Goal: Information Seeking & Learning: Check status

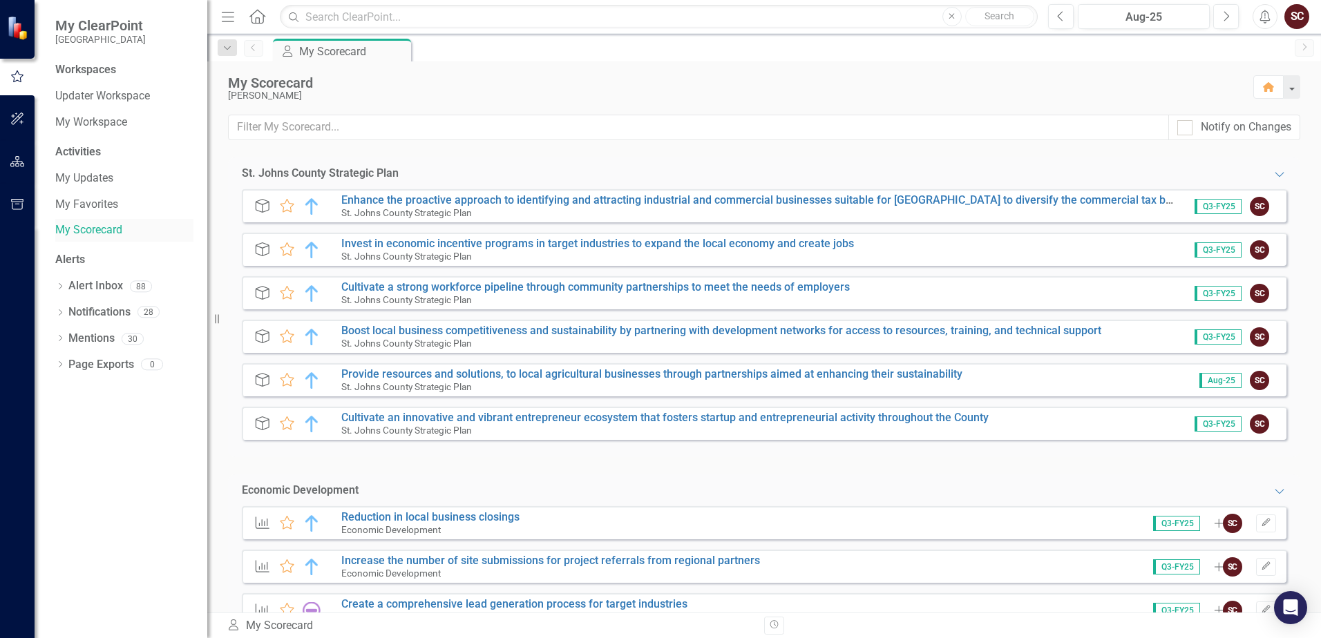
click at [102, 223] on link "My Scorecard" at bounding box center [124, 230] width 138 height 16
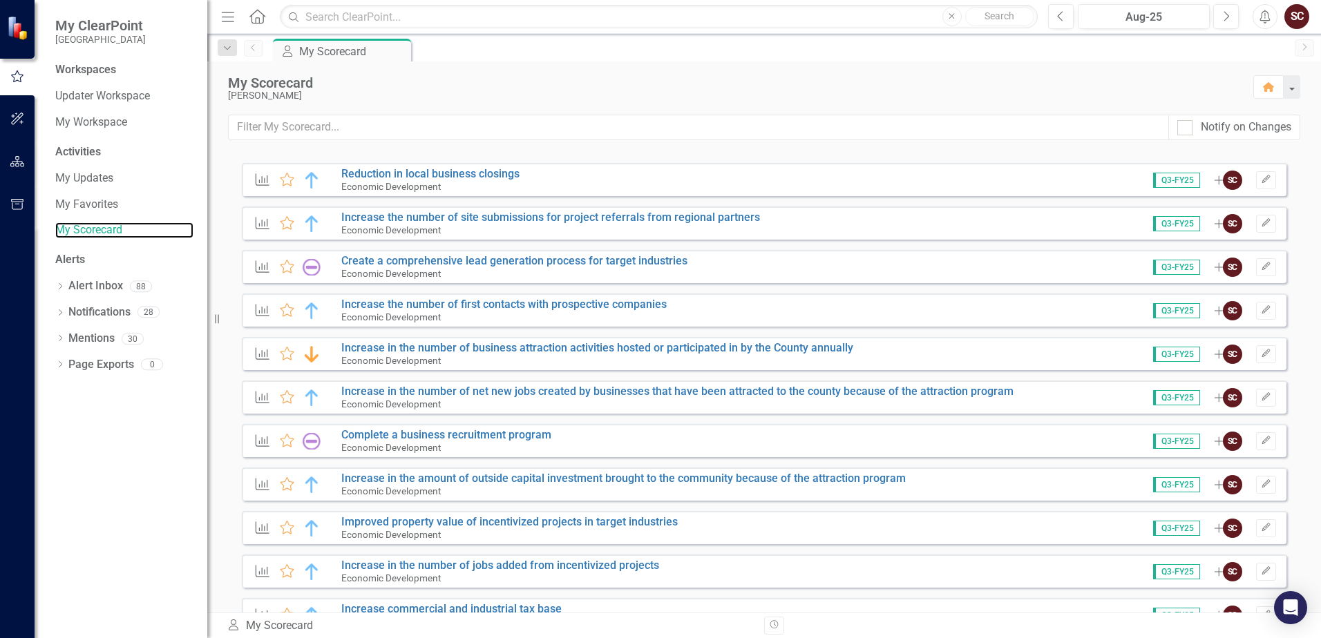
scroll to position [345, 0]
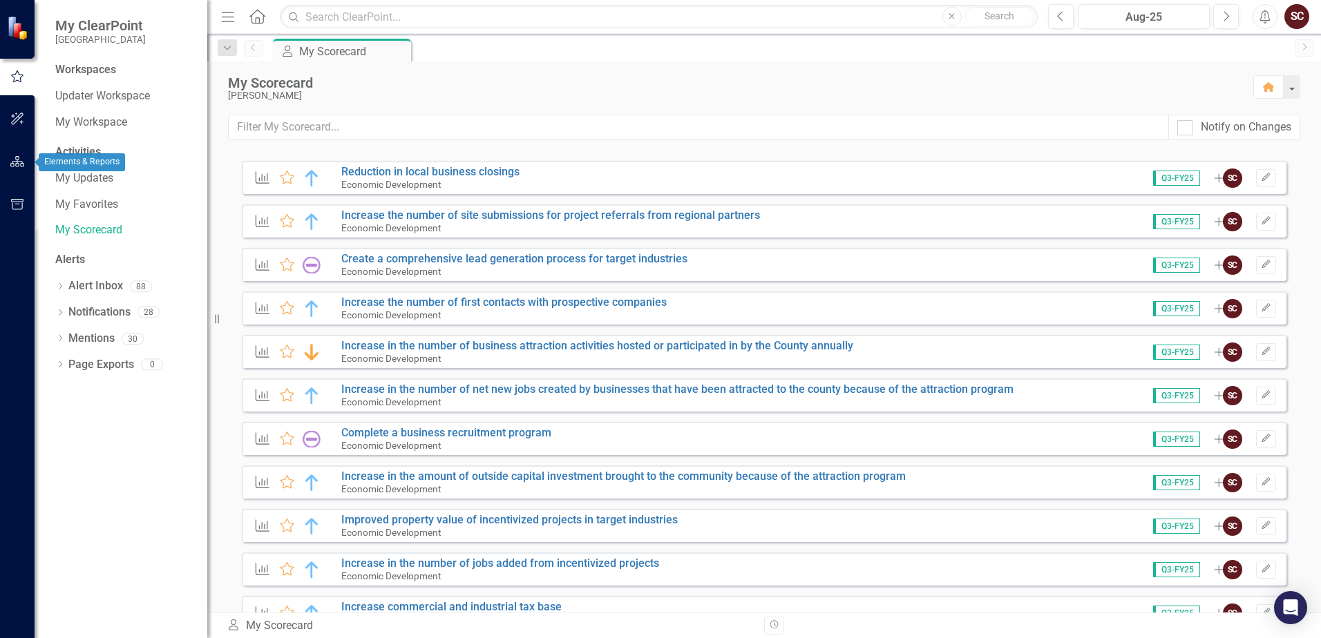
click at [21, 162] on icon "button" at bounding box center [17, 161] width 15 height 11
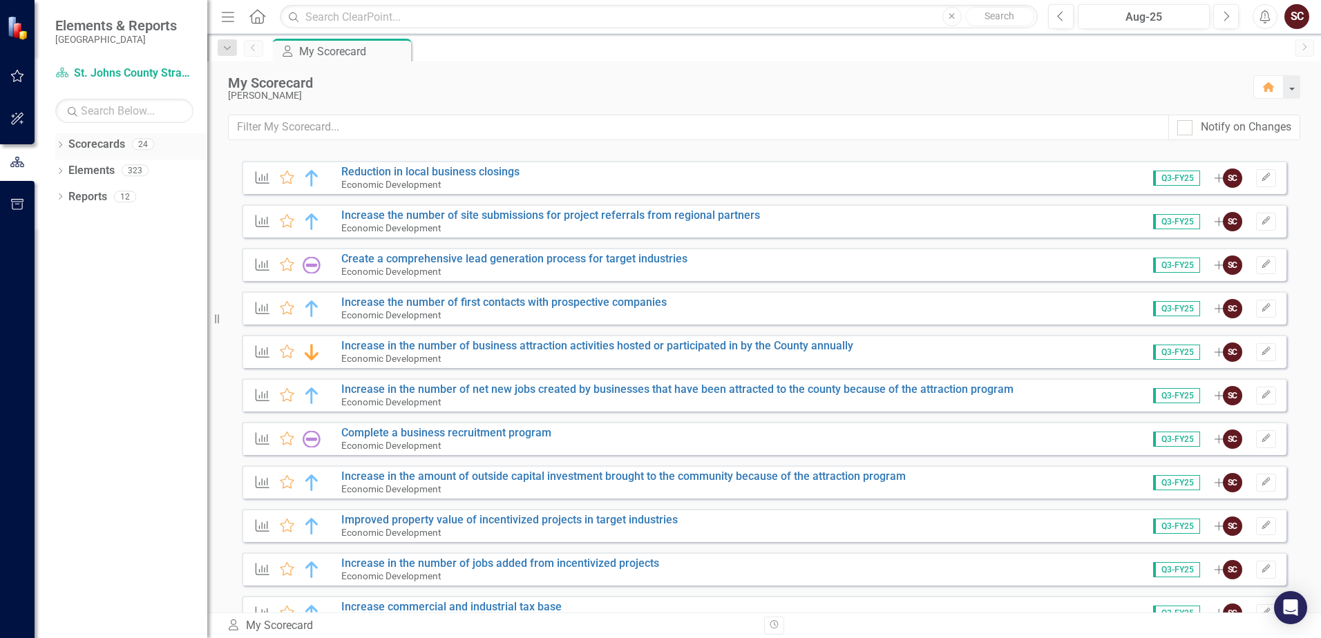
click at [57, 144] on icon "Dropdown" at bounding box center [60, 146] width 10 height 8
click at [61, 168] on div "Dropdown Scorecards 24 Dropdown [GEOGRAPHIC_DATA] Strategic Plan Animal Control…" at bounding box center [131, 159] width 152 height 53
click at [69, 168] on icon "Dropdown" at bounding box center [67, 170] width 10 height 8
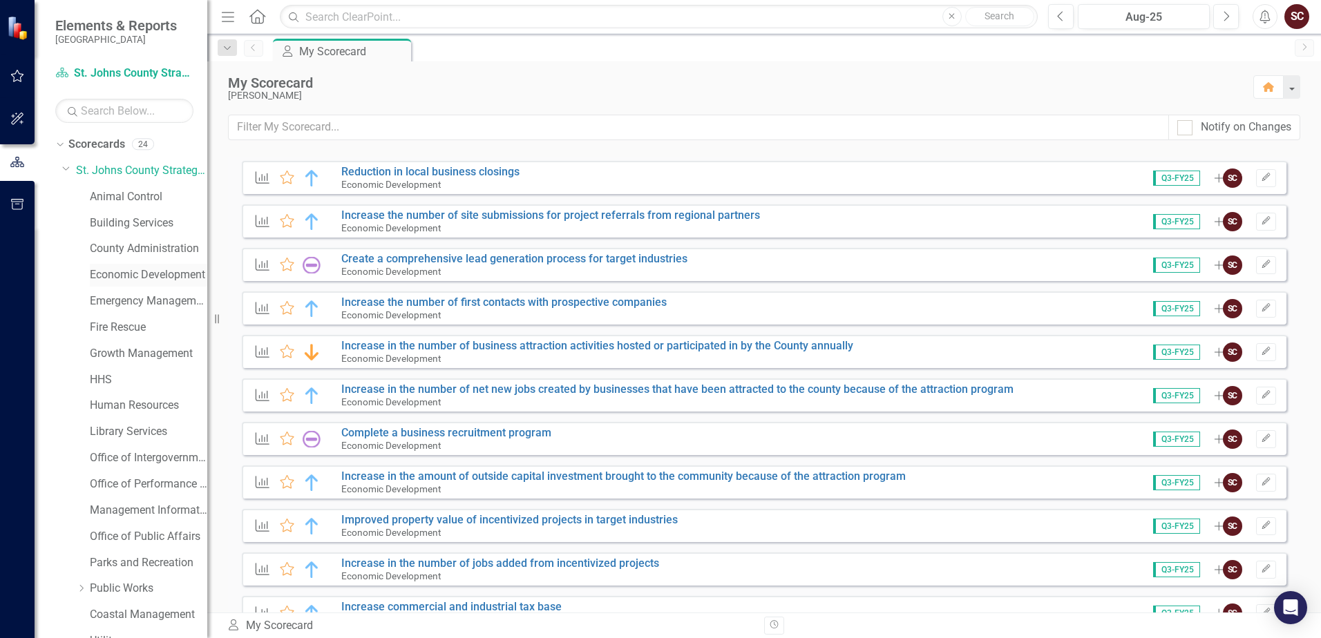
click at [112, 269] on link "Economic Development" at bounding box center [148, 275] width 117 height 16
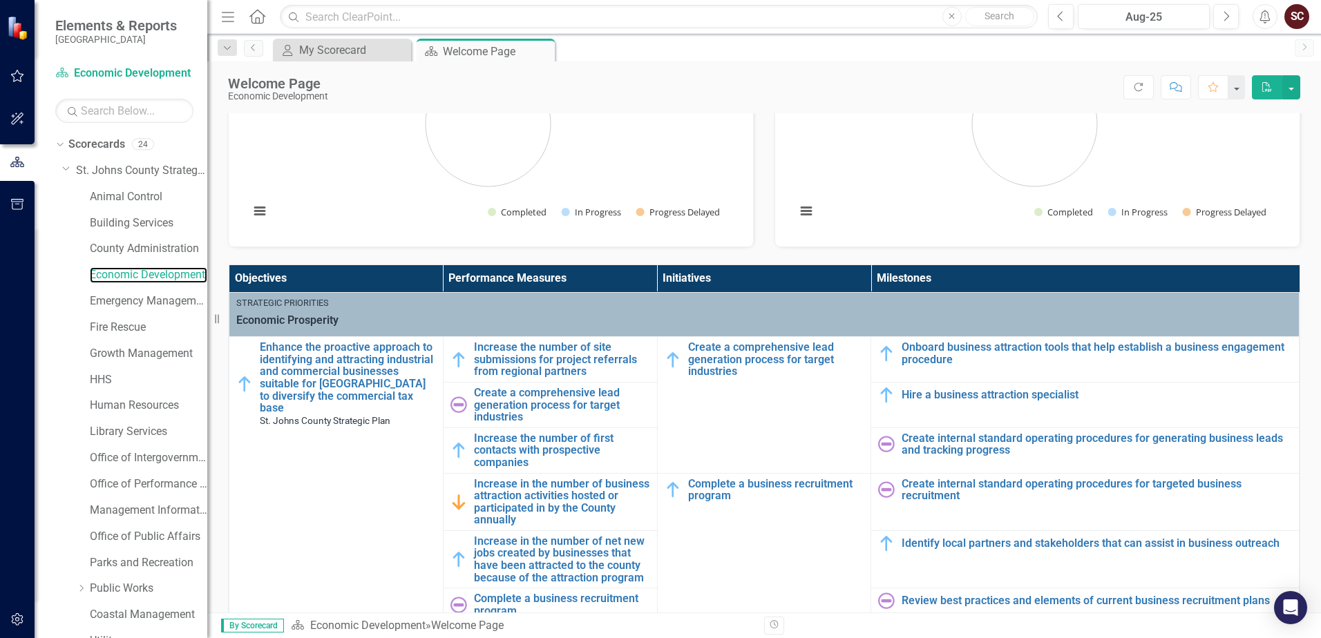
scroll to position [207, 0]
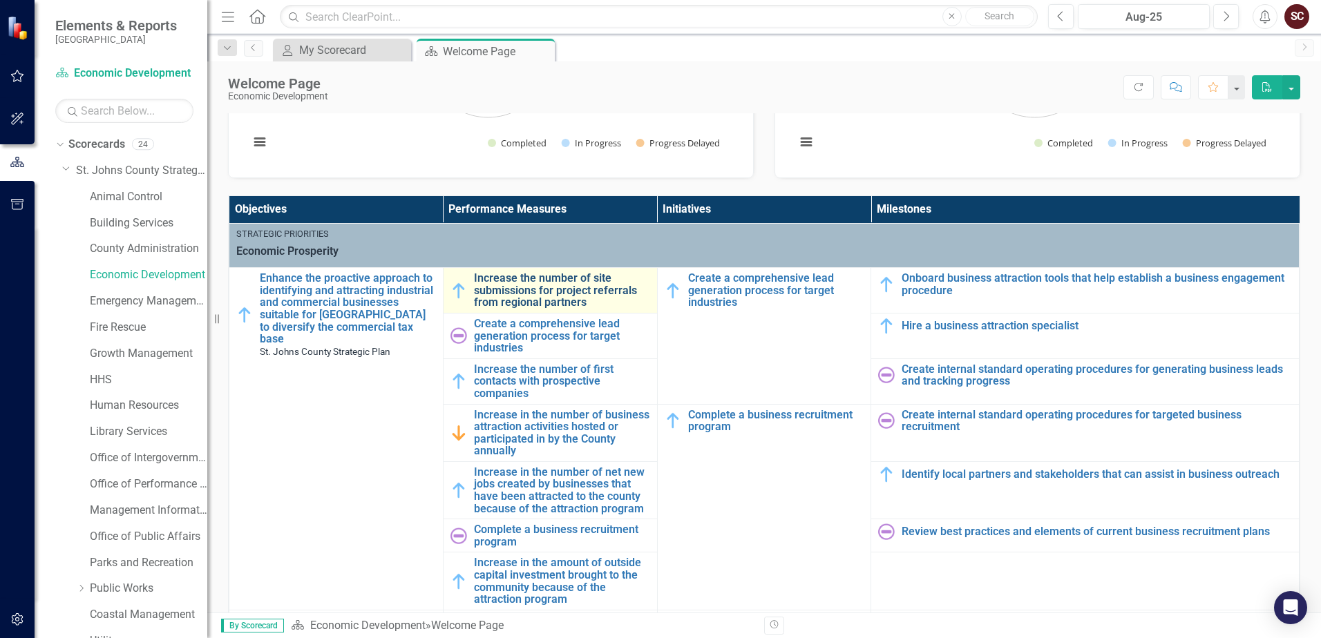
click at [540, 281] on link "Increase the number of site submissions for project referrals from regional par…" at bounding box center [562, 290] width 176 height 37
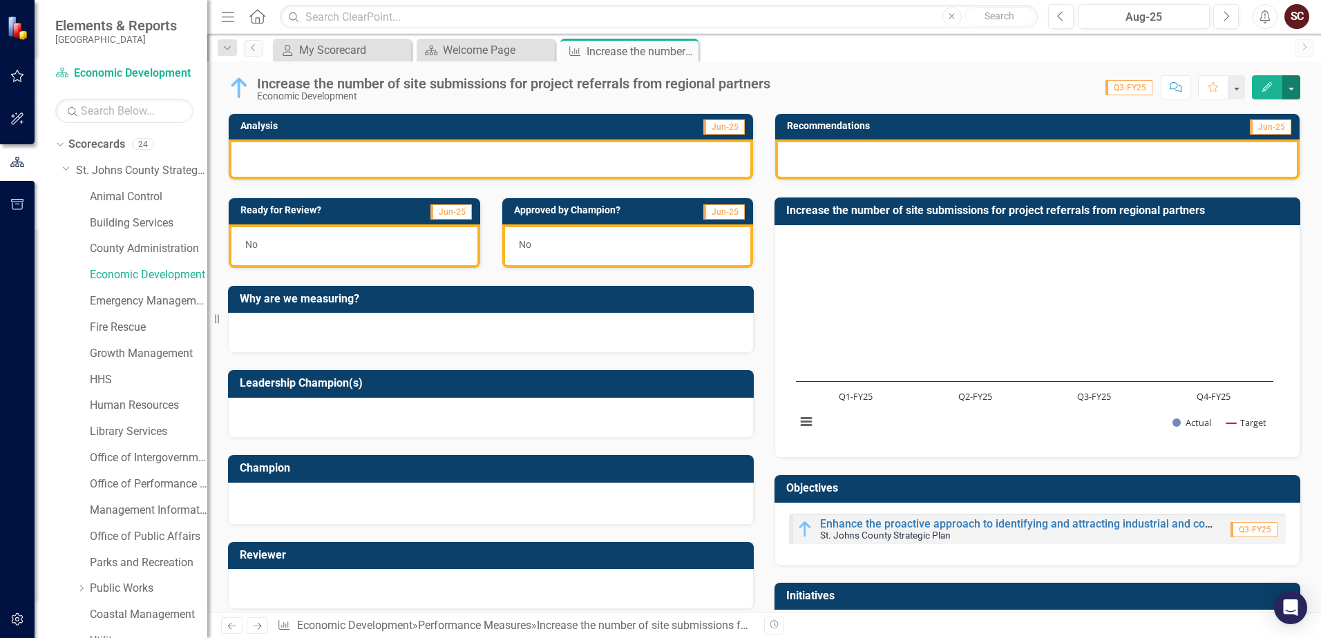
click at [1288, 86] on button "button" at bounding box center [1291, 87] width 18 height 24
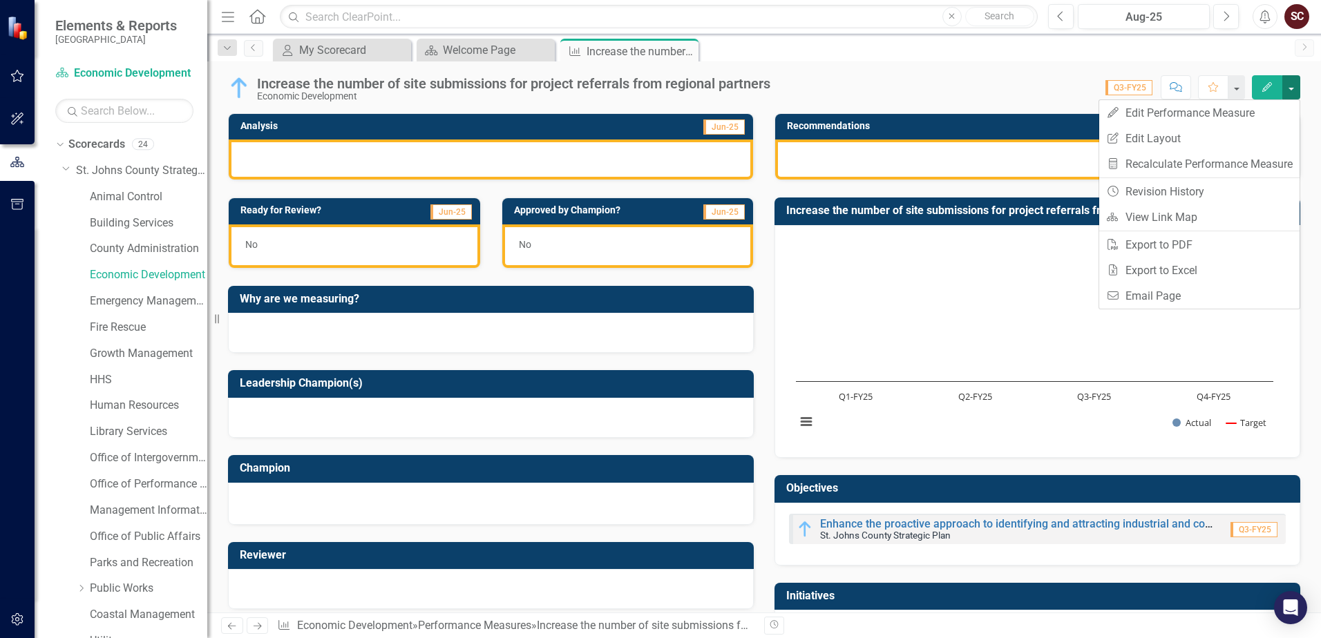
click at [1290, 85] on button "button" at bounding box center [1291, 87] width 18 height 24
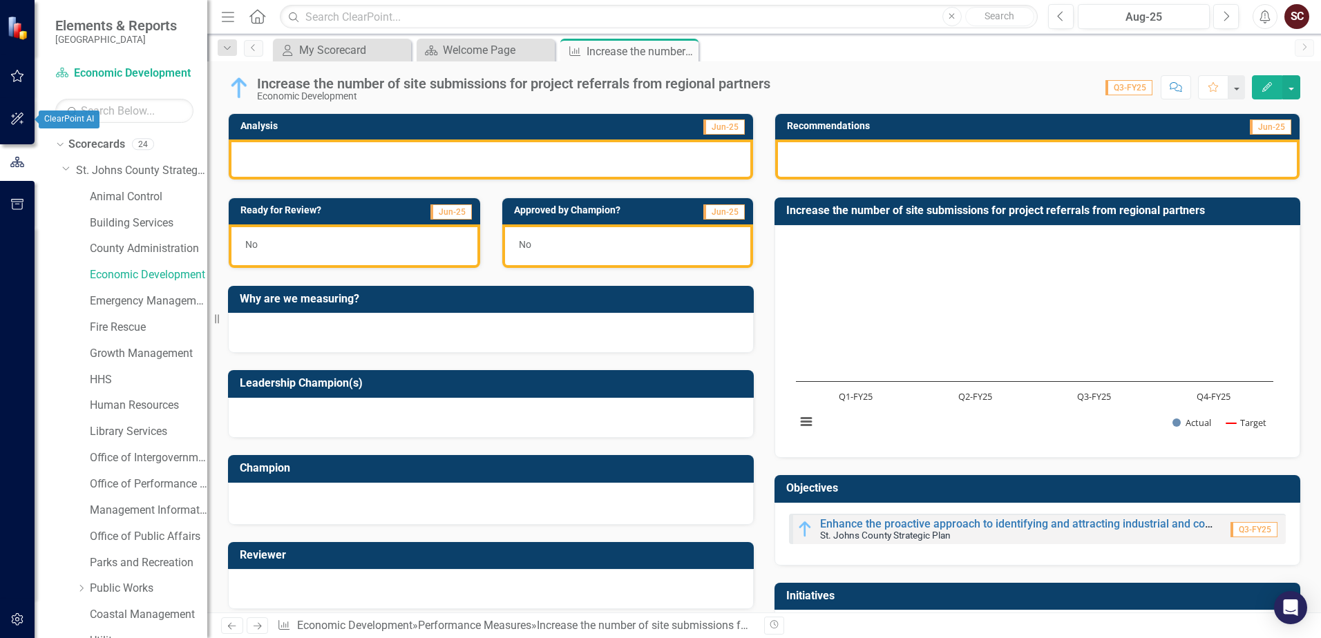
click at [16, 119] on icon "button" at bounding box center [17, 119] width 12 height 12
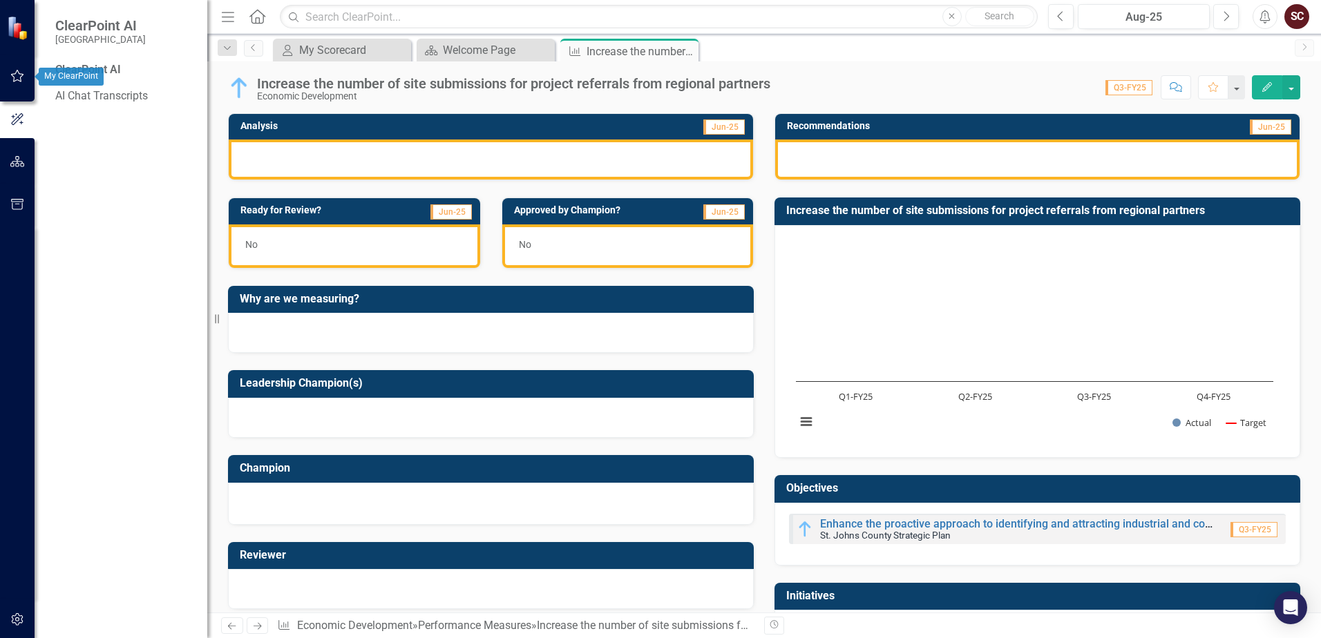
click at [20, 85] on button "button" at bounding box center [17, 76] width 31 height 29
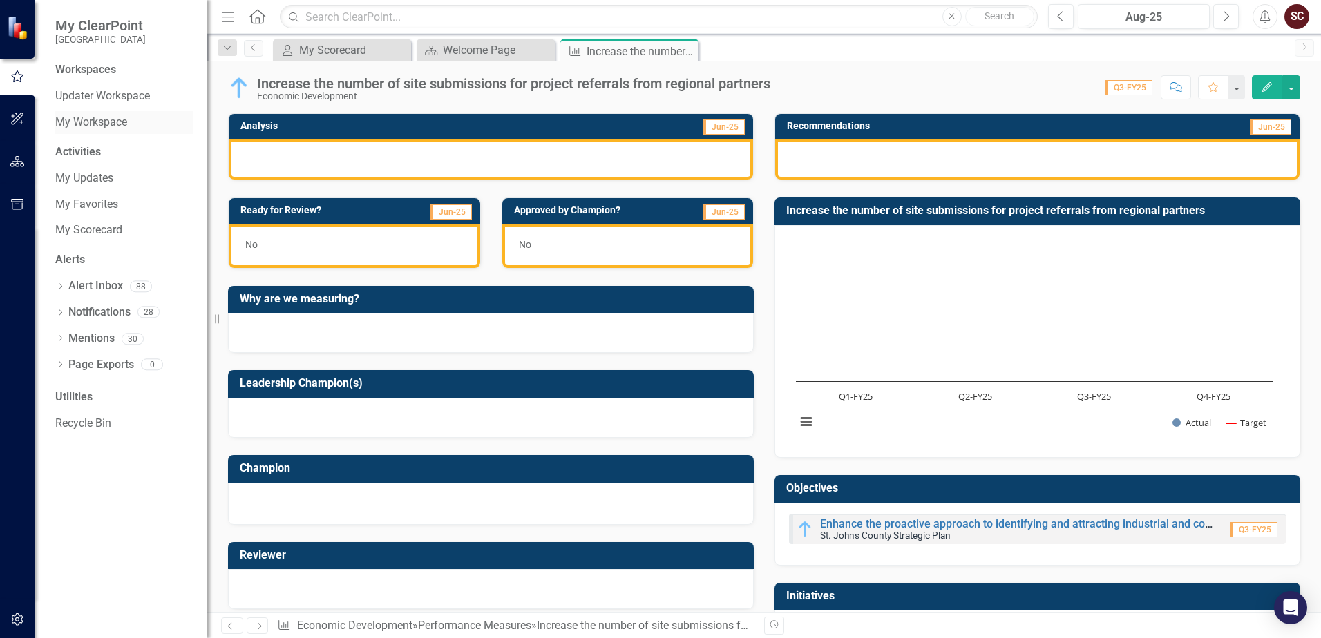
click at [104, 121] on link "My Workspace" at bounding box center [124, 123] width 138 height 16
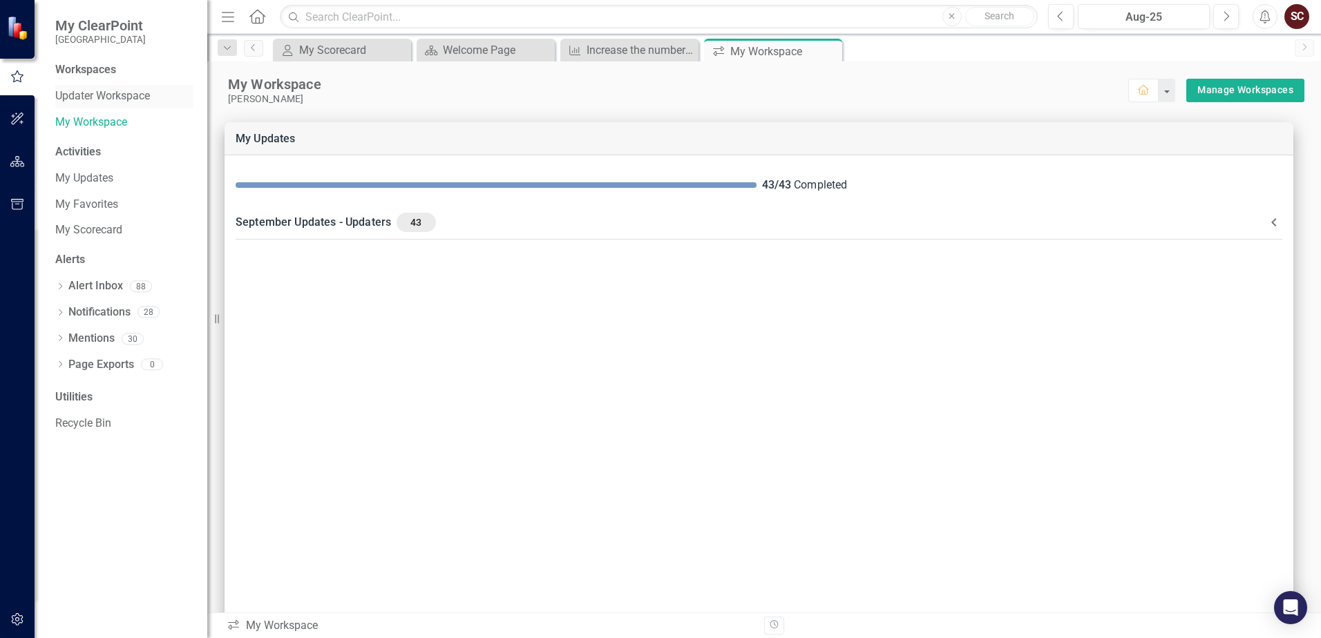
click at [93, 94] on link "Updater Workspace" at bounding box center [124, 96] width 138 height 16
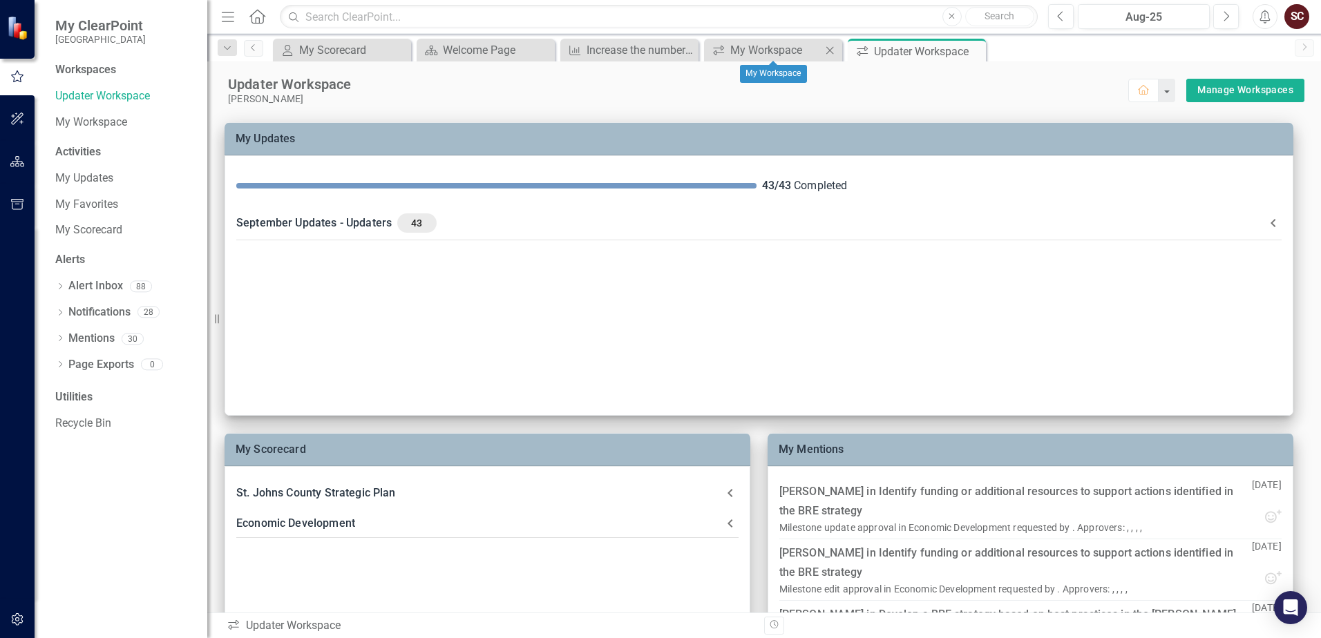
click at [832, 50] on icon "Close" at bounding box center [830, 50] width 14 height 11
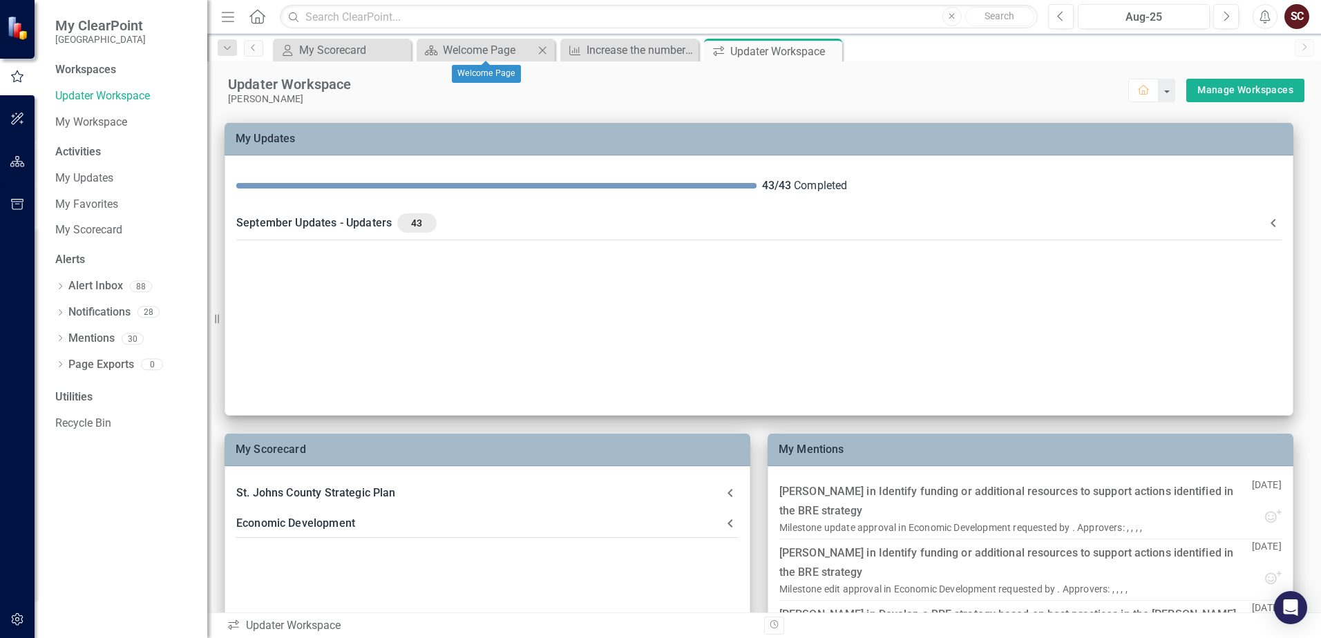
click at [542, 48] on icon "Close" at bounding box center [542, 50] width 14 height 11
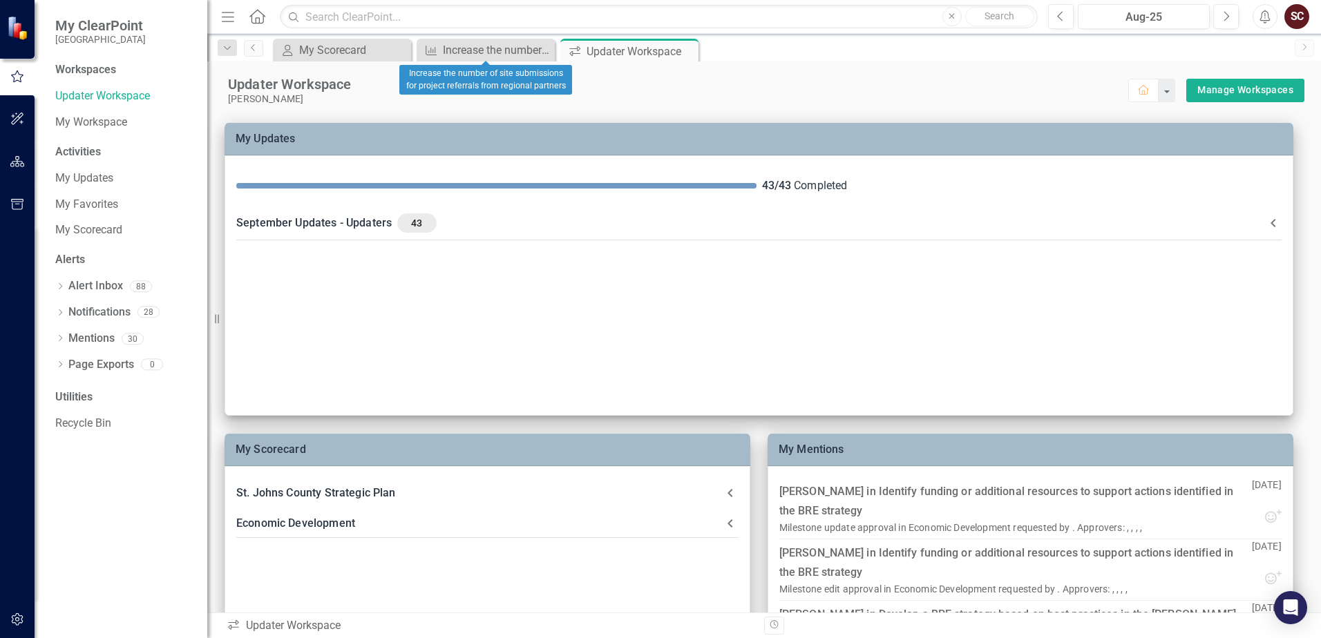
click at [0, 0] on icon "Close" at bounding box center [0, 0] width 0 height 0
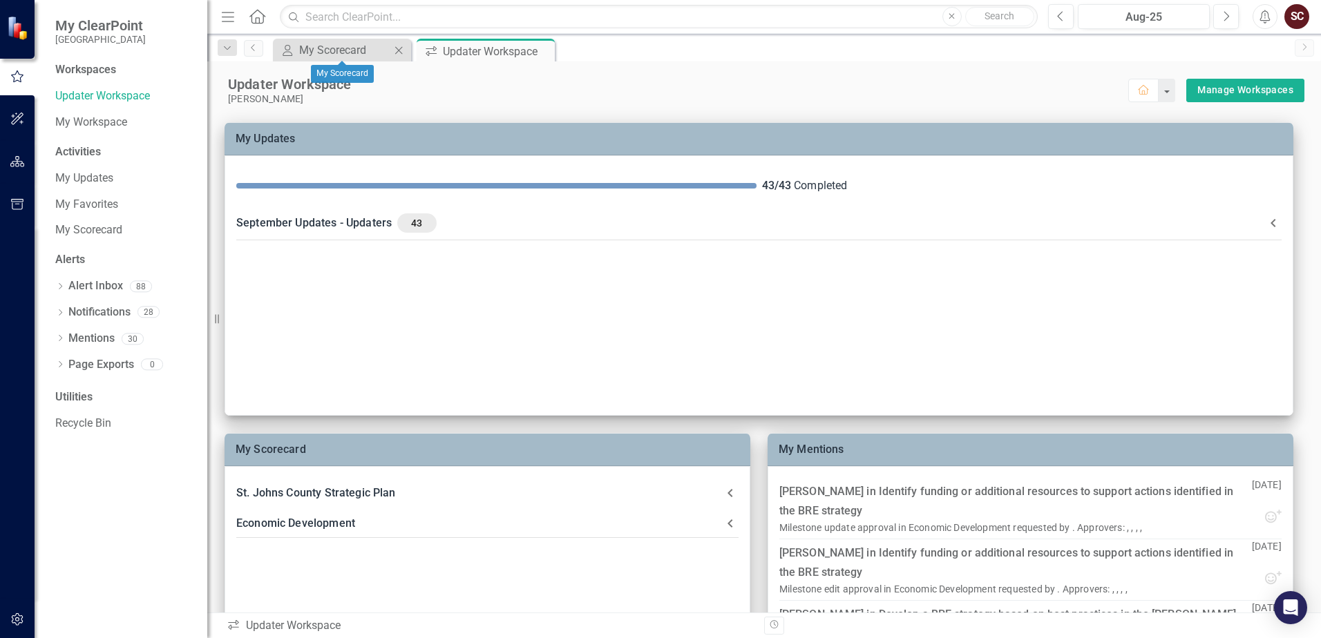
click at [399, 48] on icon "Close" at bounding box center [399, 50] width 14 height 11
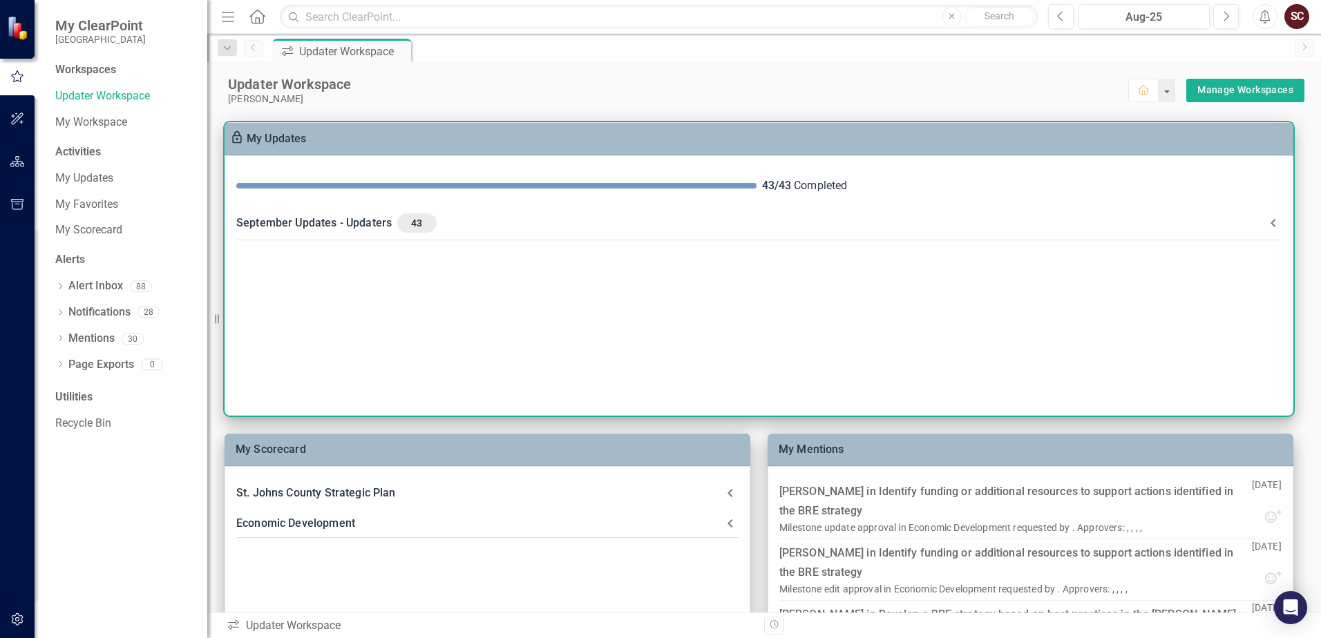
scroll to position [69, 0]
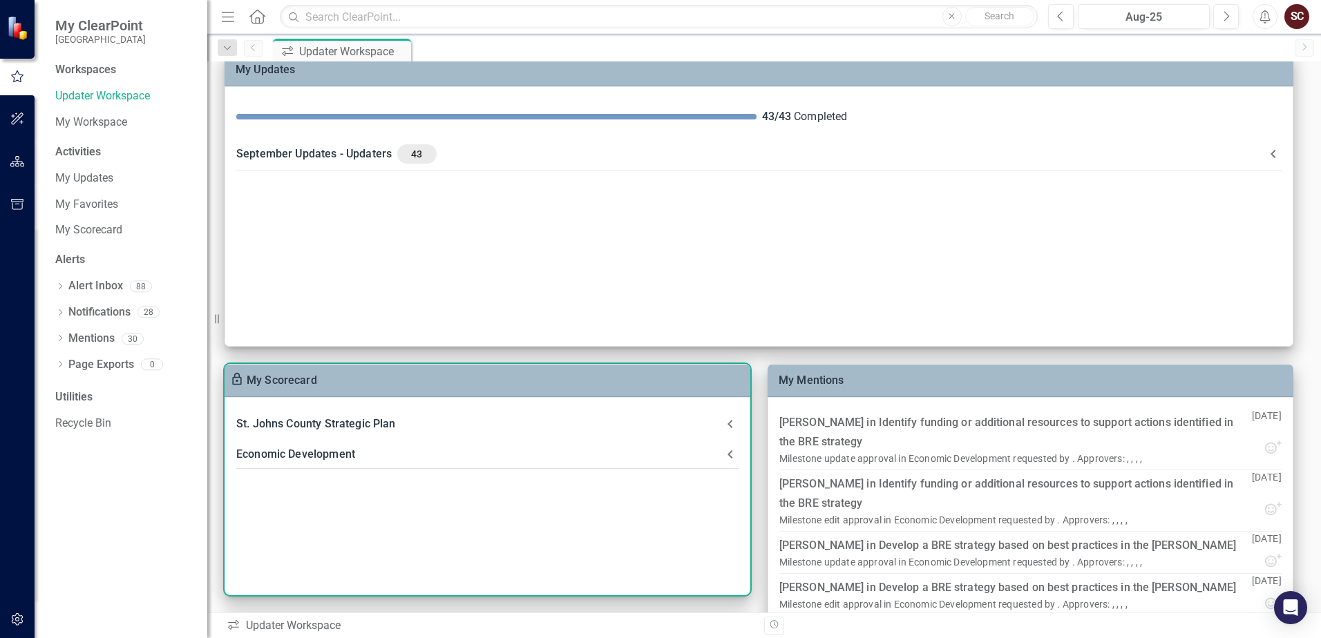
click at [334, 451] on div "Economic Development" at bounding box center [479, 454] width 486 height 19
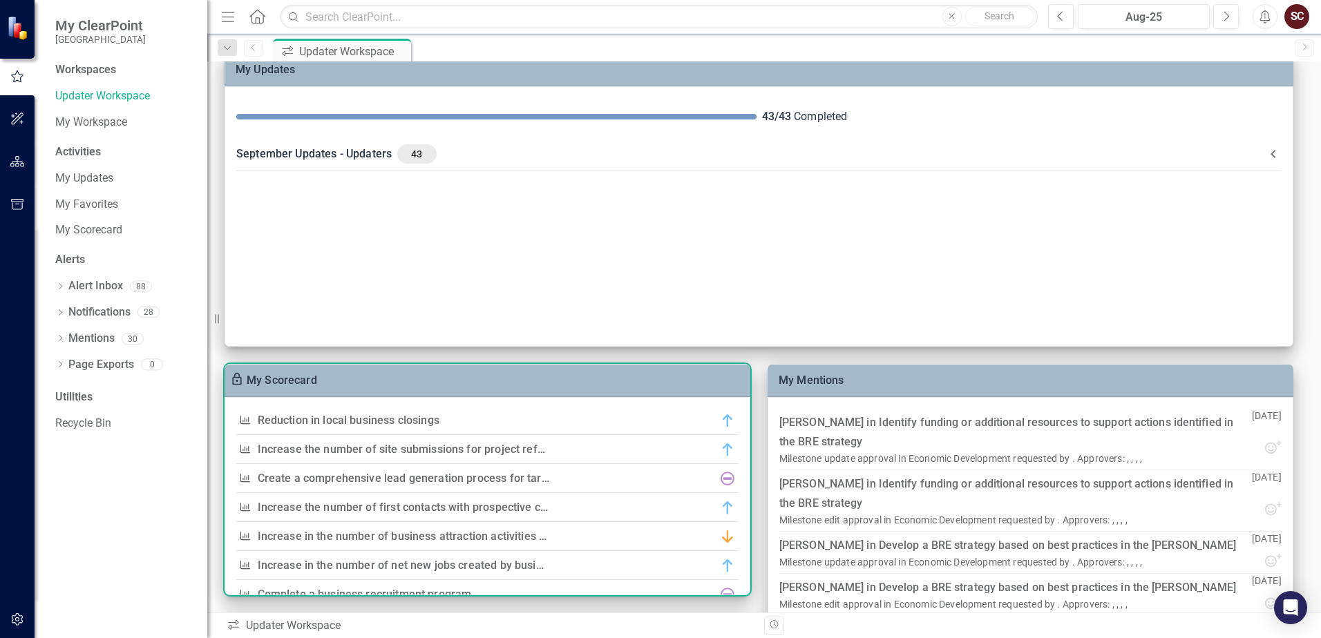
scroll to position [0, 0]
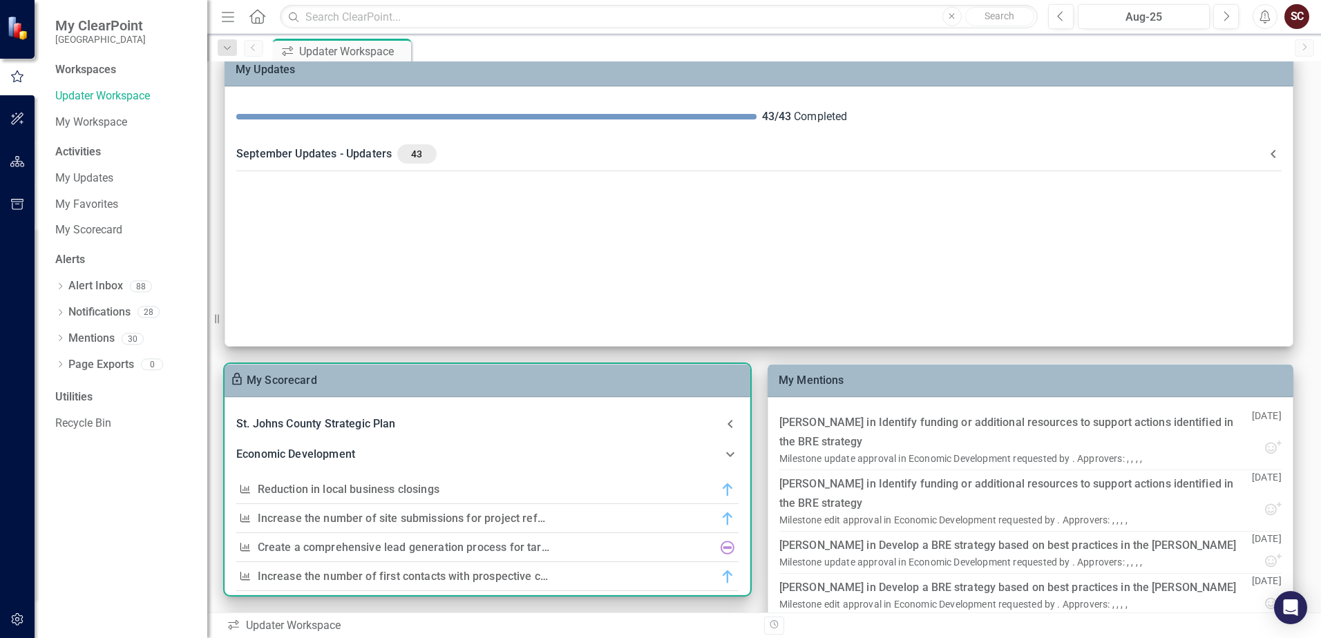
click at [339, 491] on link "Reduction in local business closings" at bounding box center [349, 489] width 182 height 13
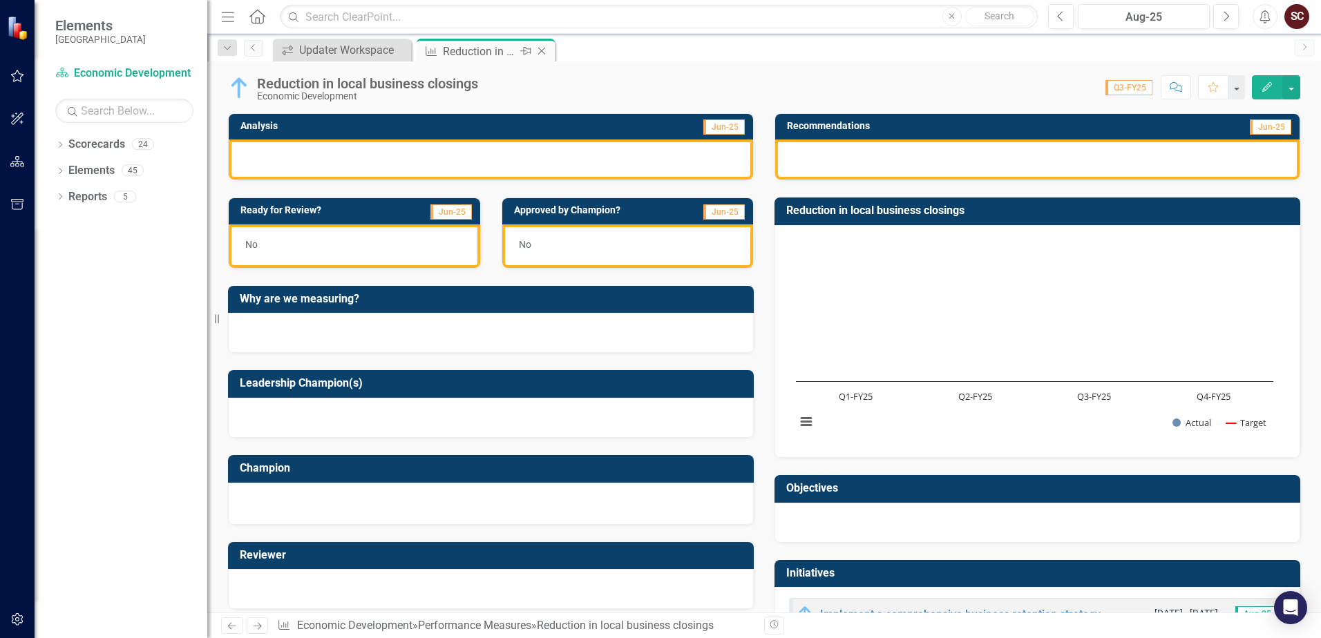
click at [544, 51] on icon "Close" at bounding box center [542, 51] width 14 height 11
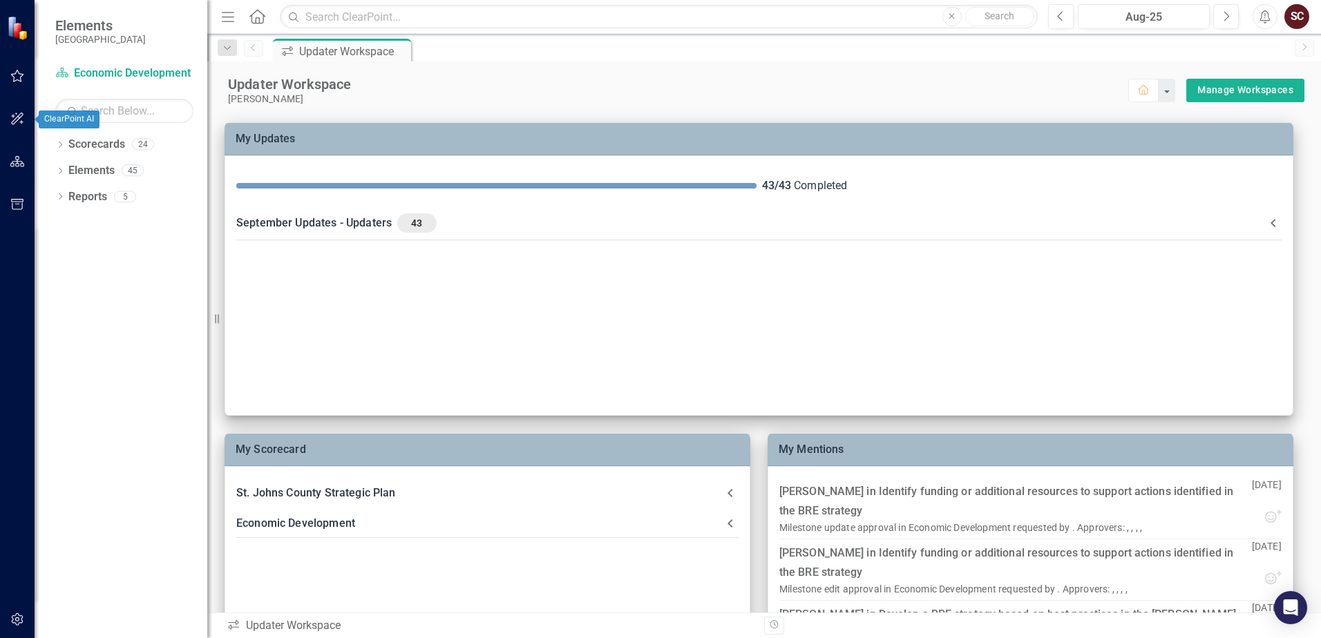
click at [18, 166] on icon "button" at bounding box center [17, 161] width 15 height 11
click at [61, 142] on icon "Dropdown" at bounding box center [60, 146] width 10 height 8
click at [63, 166] on icon "Dropdown" at bounding box center [67, 170] width 10 height 8
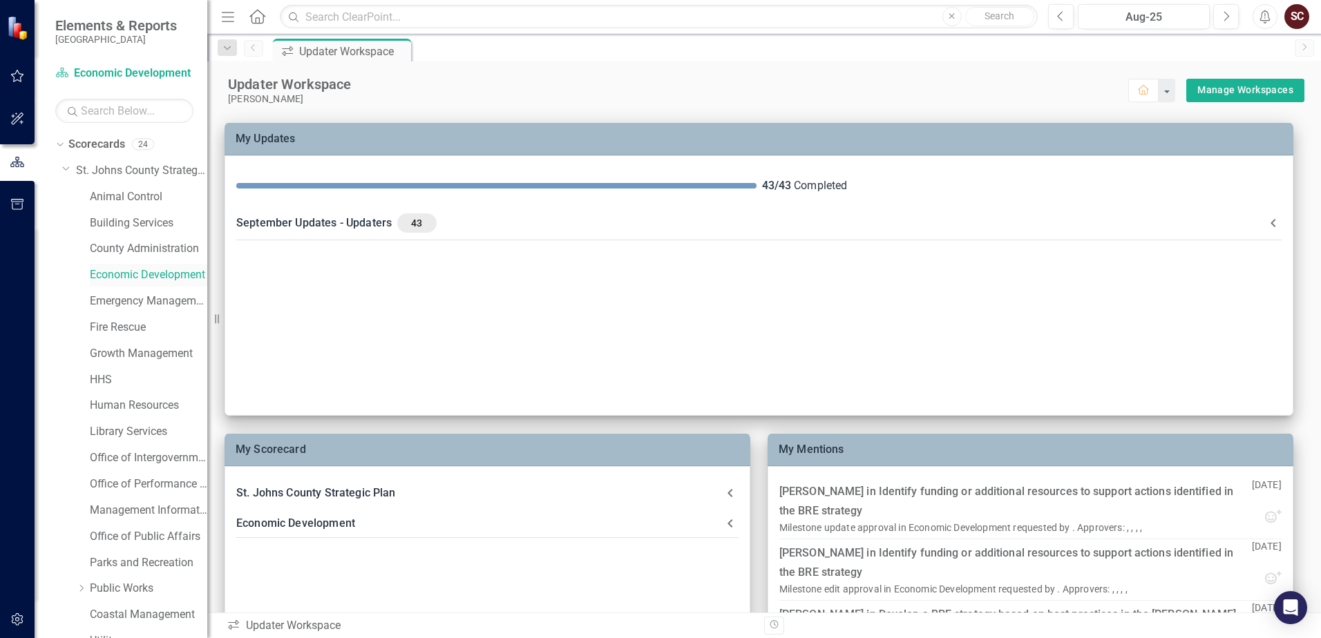
click at [117, 276] on link "Economic Development" at bounding box center [148, 275] width 117 height 16
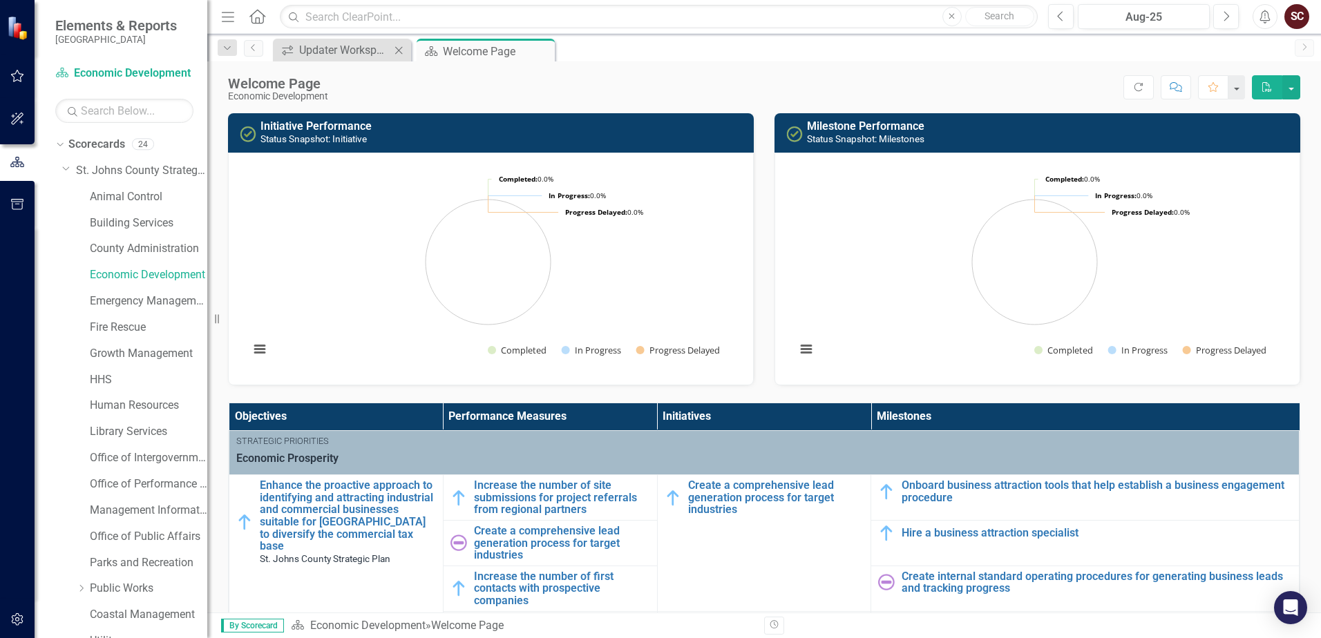
click at [399, 53] on icon "Close" at bounding box center [399, 50] width 14 height 11
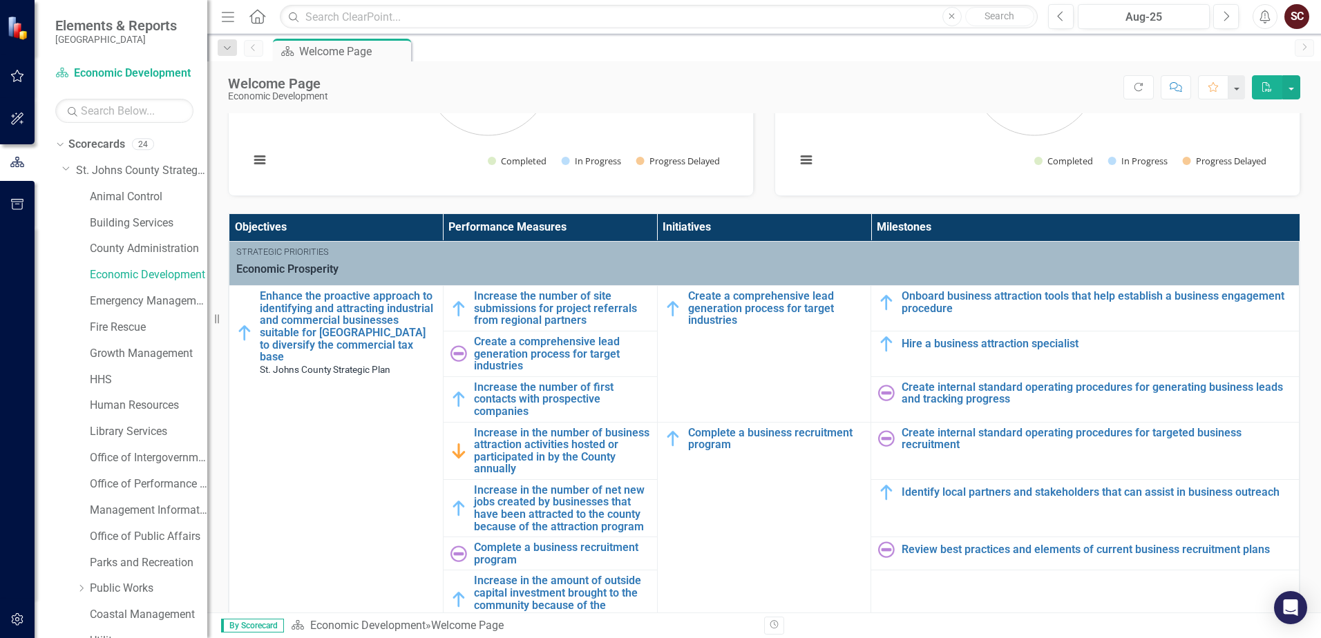
scroll to position [207, 0]
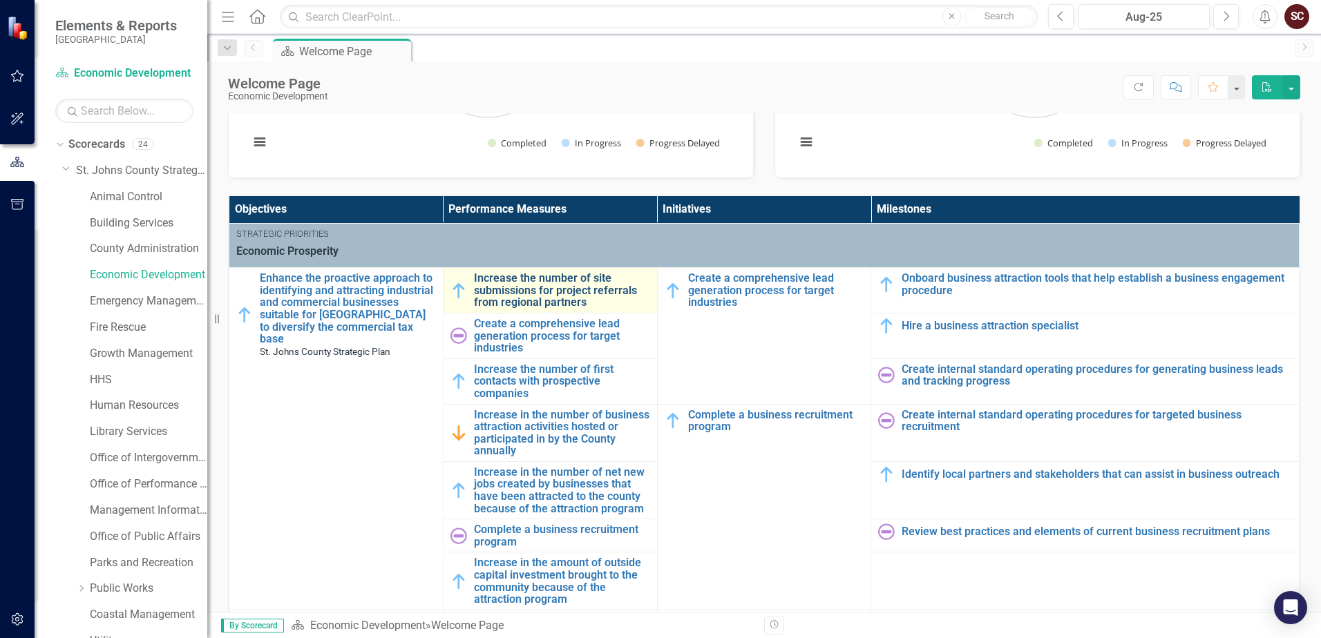
click at [517, 284] on link "Increase the number of site submissions for project referrals from regional par…" at bounding box center [562, 290] width 176 height 37
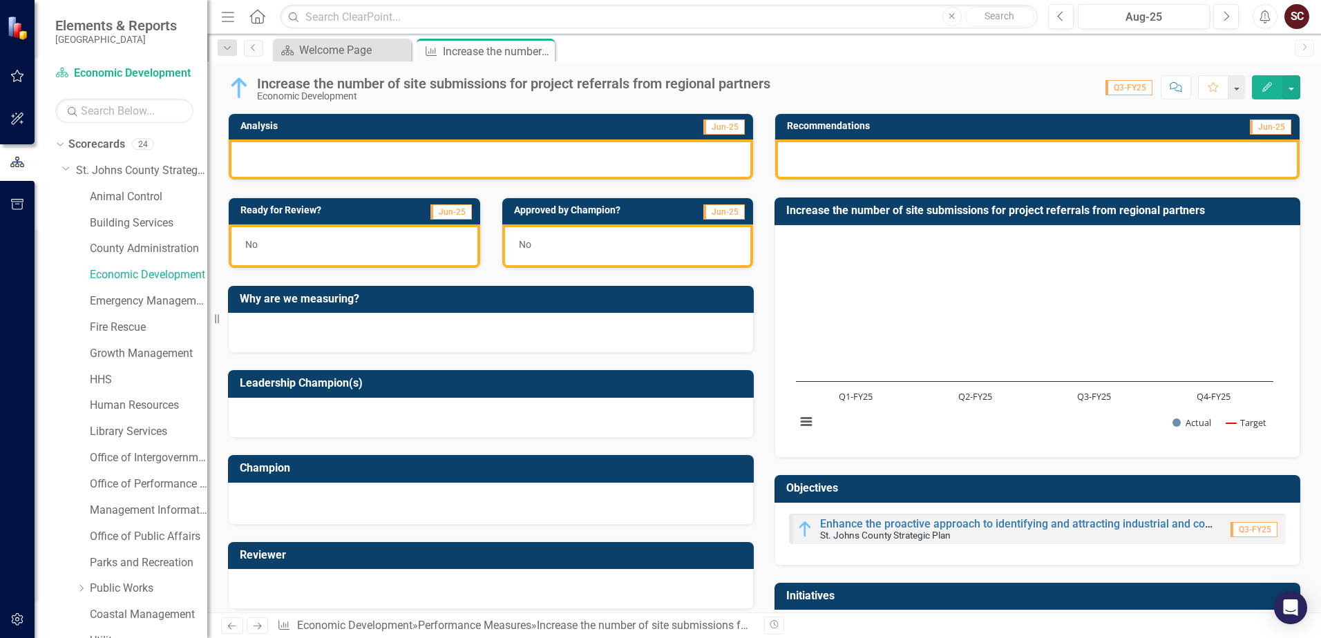
click at [437, 159] on div at bounding box center [491, 160] width 524 height 40
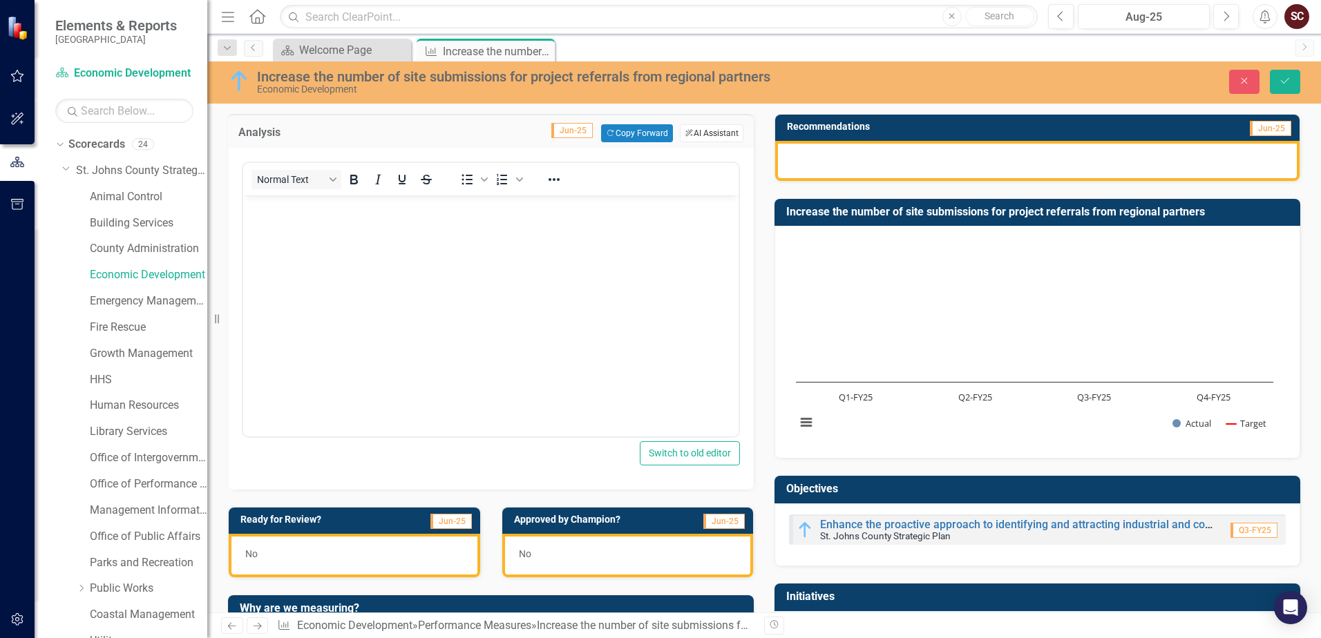
click at [692, 134] on button "ClearPoint AI AI Assistant" at bounding box center [712, 133] width 64 height 18
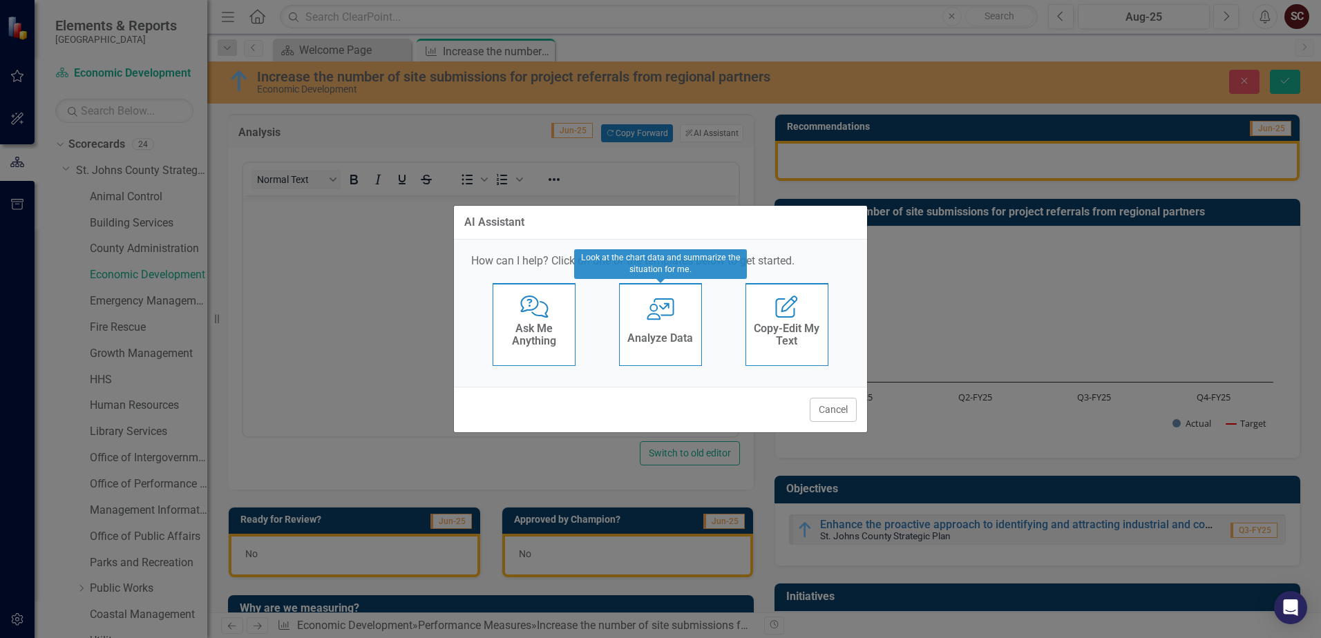
click at [669, 321] on div "User with Chart Analyze Data" at bounding box center [660, 324] width 83 height 83
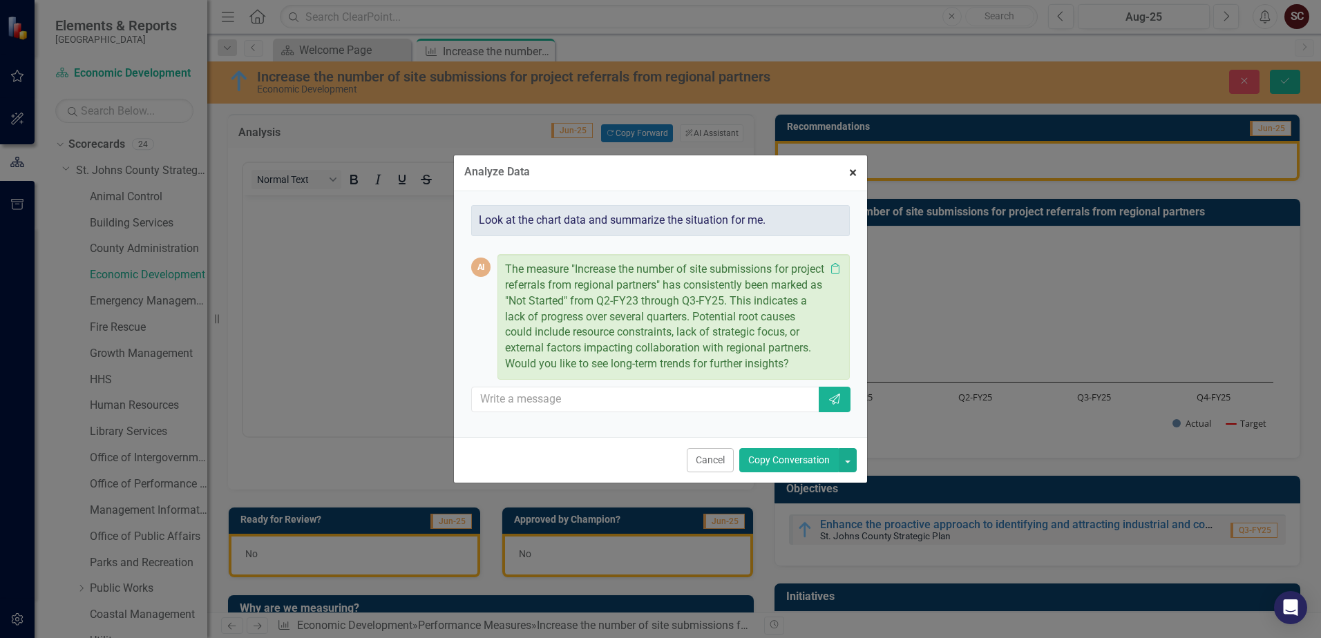
click at [853, 169] on span "×" at bounding box center [853, 172] width 8 height 17
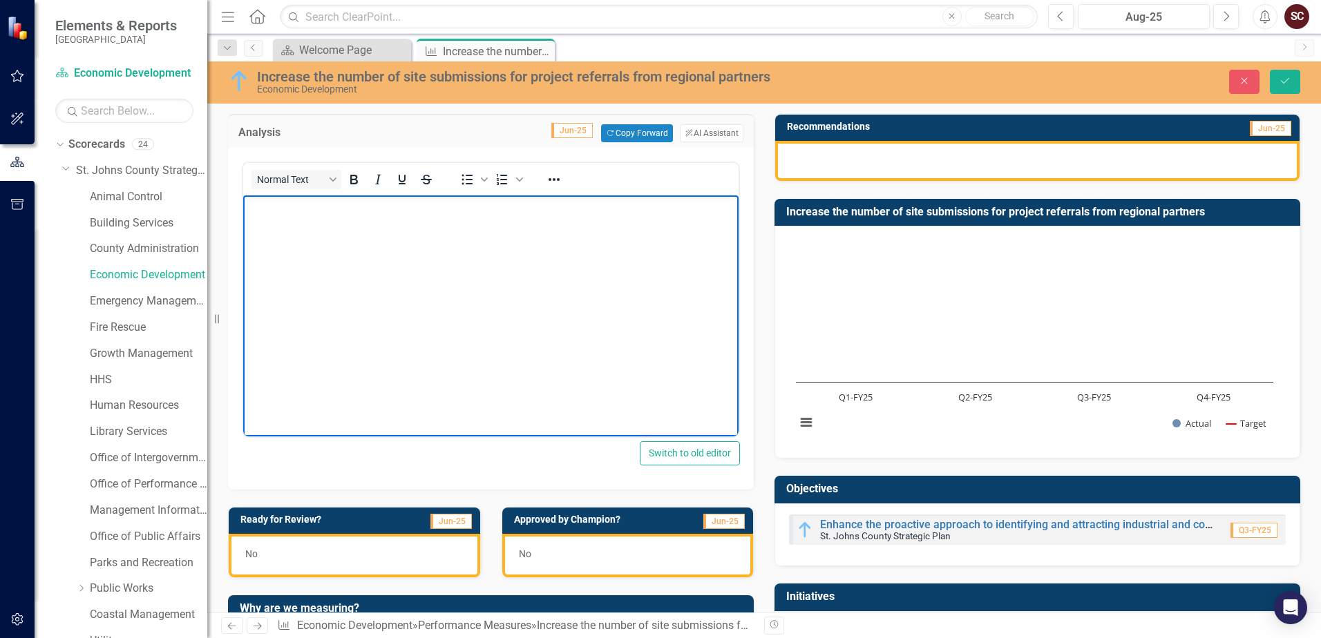
click at [524, 245] on body "Rich Text Area. Press ALT-0 for help." at bounding box center [490, 299] width 495 height 207
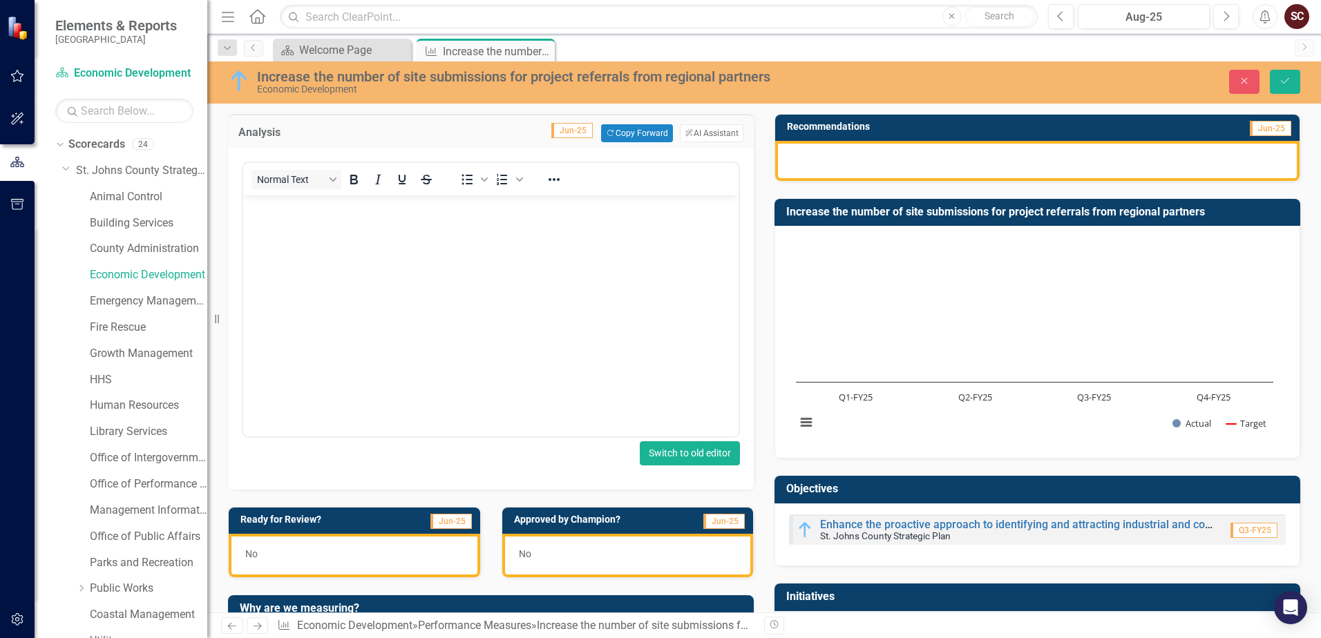
click at [699, 455] on button "Switch to old editor" at bounding box center [690, 453] width 100 height 24
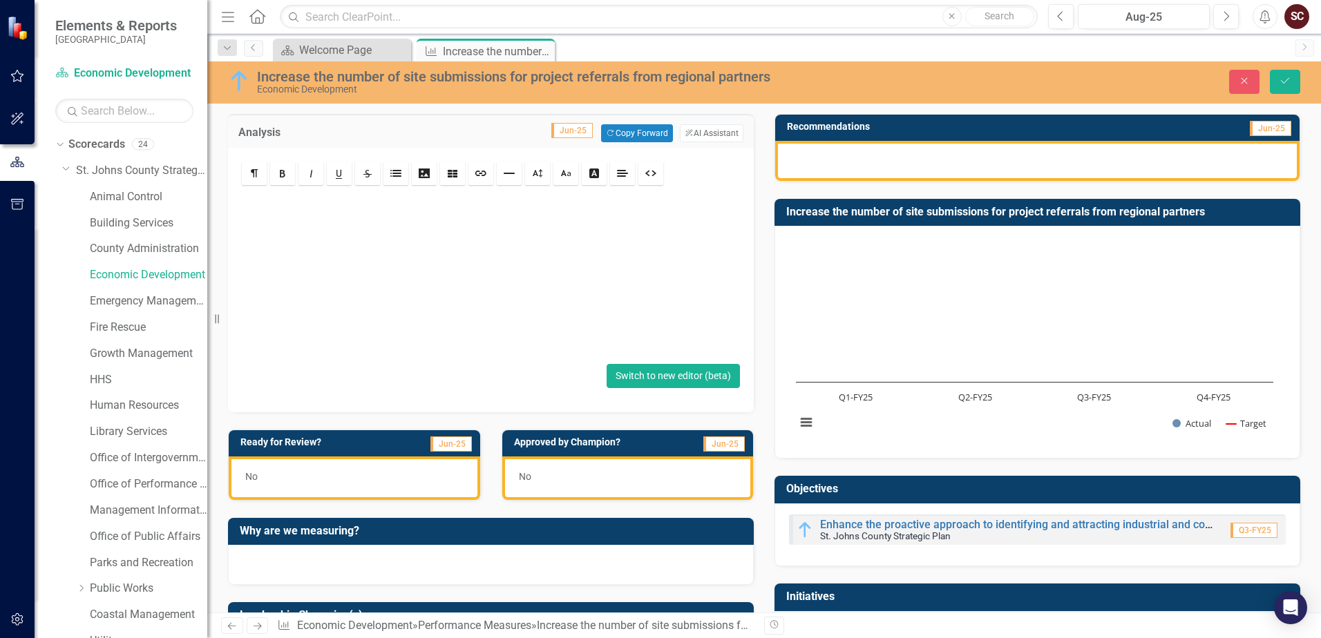
click at [697, 373] on button "Switch to new editor (beta)" at bounding box center [673, 376] width 133 height 24
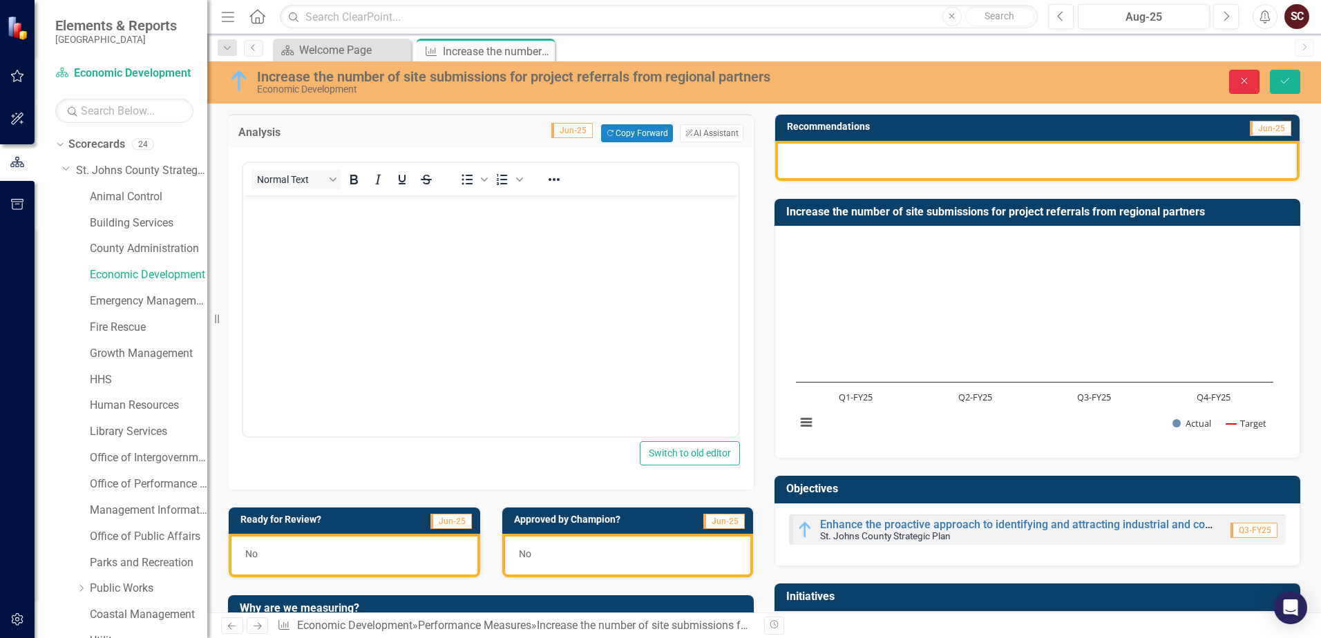
click at [1235, 78] on button "Close" at bounding box center [1244, 82] width 30 height 24
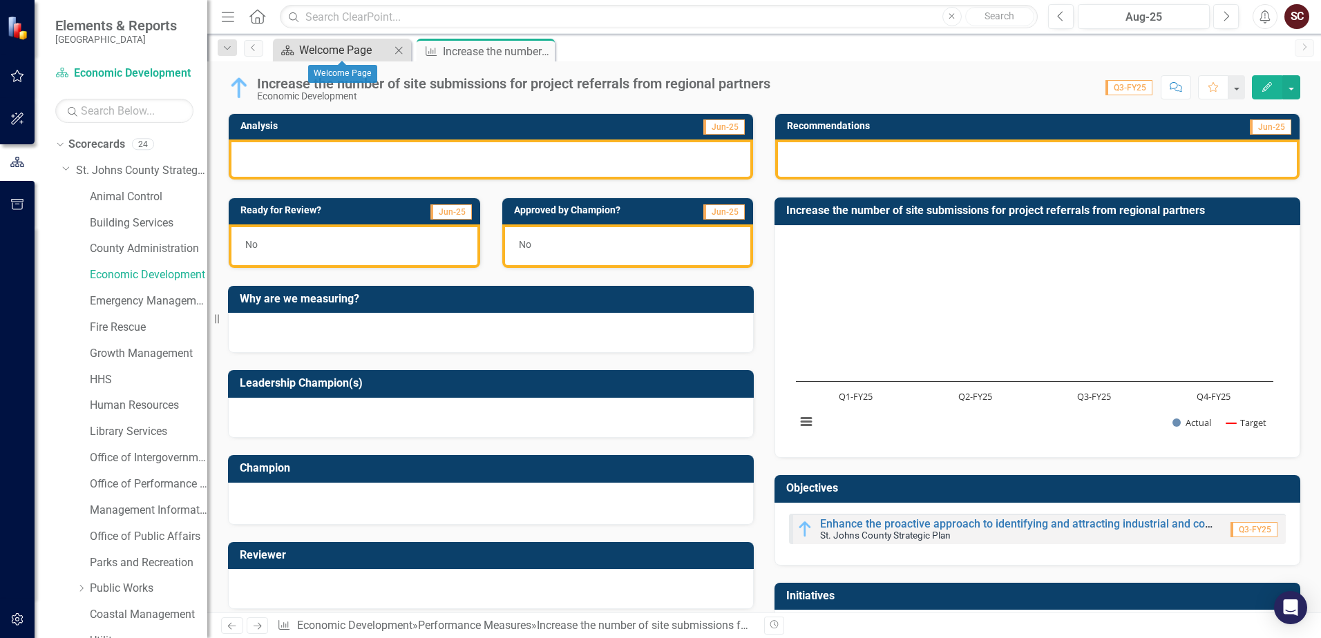
click at [372, 46] on div "Welcome Page" at bounding box center [344, 49] width 91 height 17
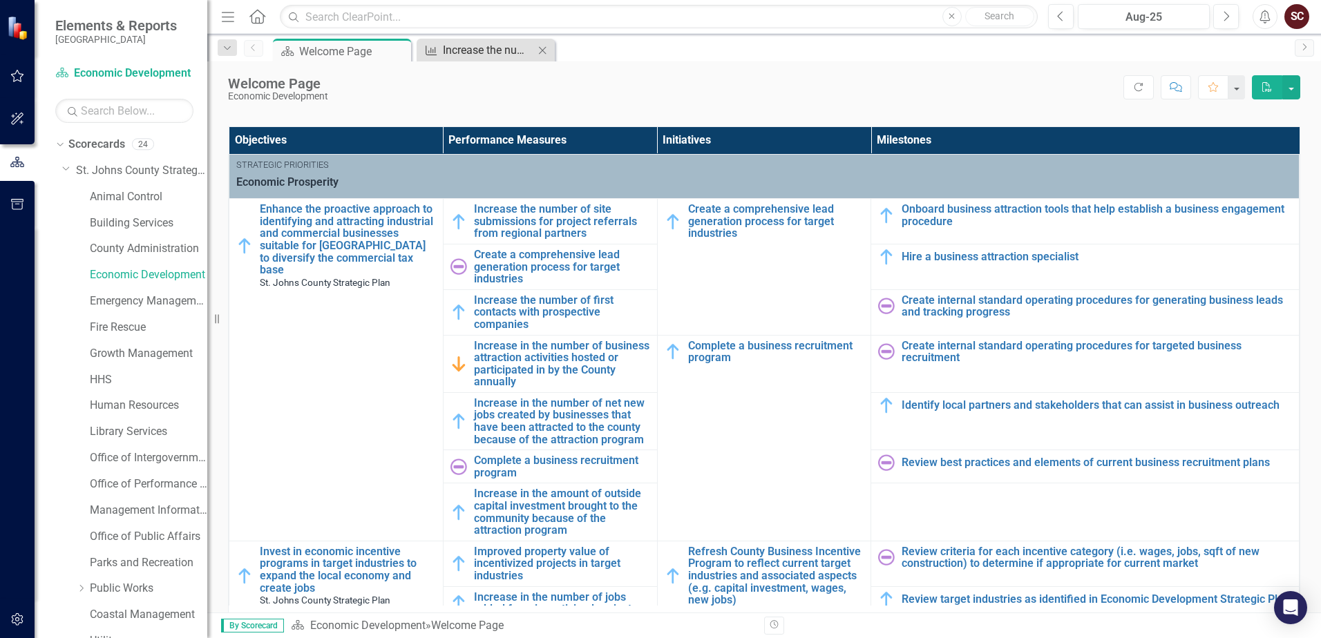
click at [497, 43] on div "Increase the number of site submissions for project referrals from regional par…" at bounding box center [488, 49] width 91 height 17
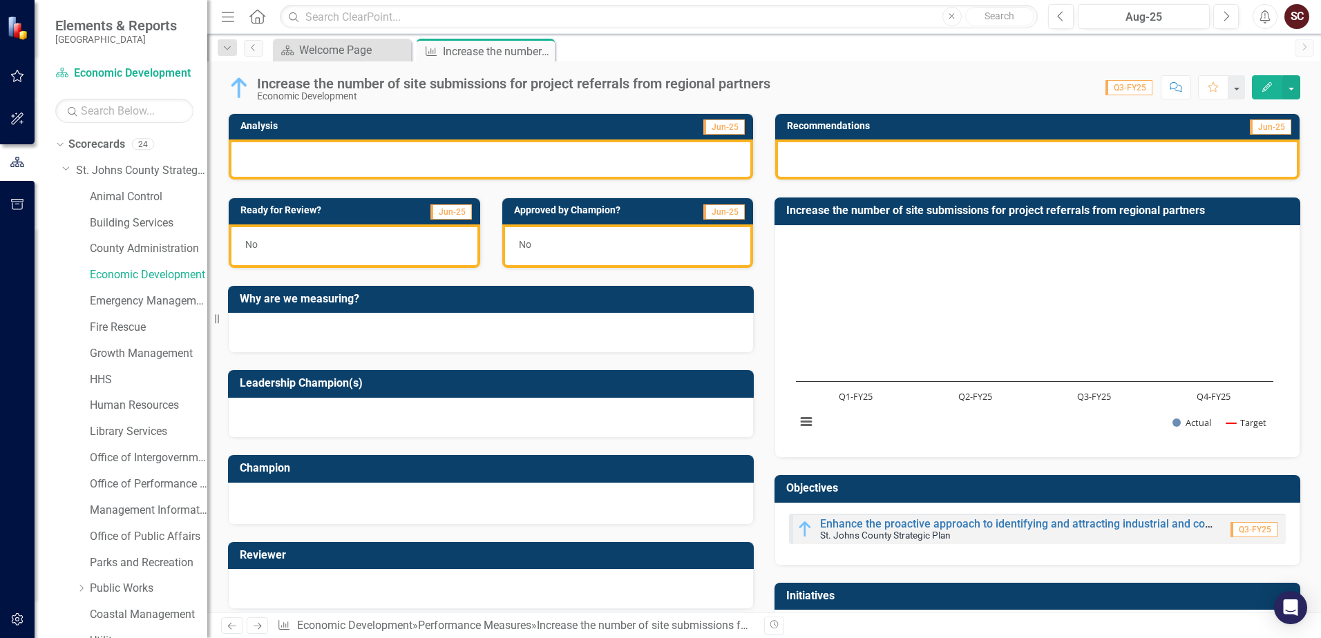
click at [727, 125] on span "Jun-25" at bounding box center [723, 127] width 41 height 15
click at [1226, 17] on icon "Next" at bounding box center [1226, 16] width 8 height 12
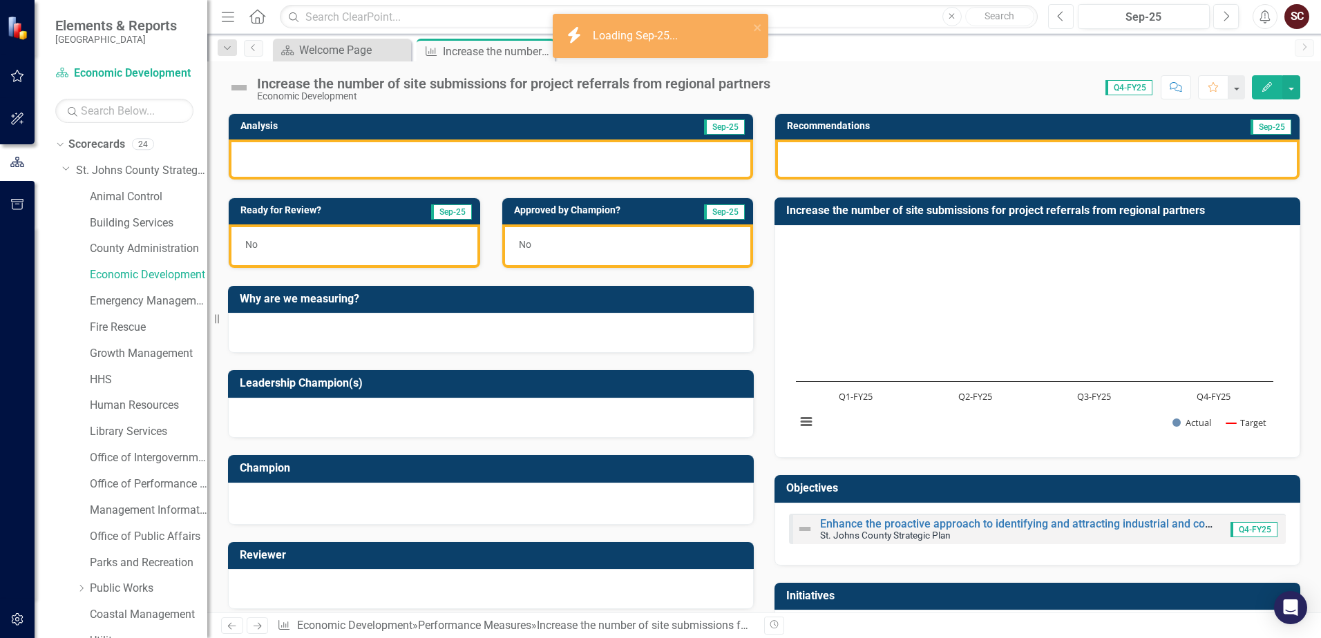
click at [1051, 18] on button "Previous" at bounding box center [1061, 16] width 26 height 25
click at [1055, 18] on button "Previous" at bounding box center [1061, 16] width 26 height 25
click at [1229, 23] on button "Next" at bounding box center [1226, 16] width 26 height 25
click at [1060, 19] on icon "button" at bounding box center [1060, 16] width 6 height 10
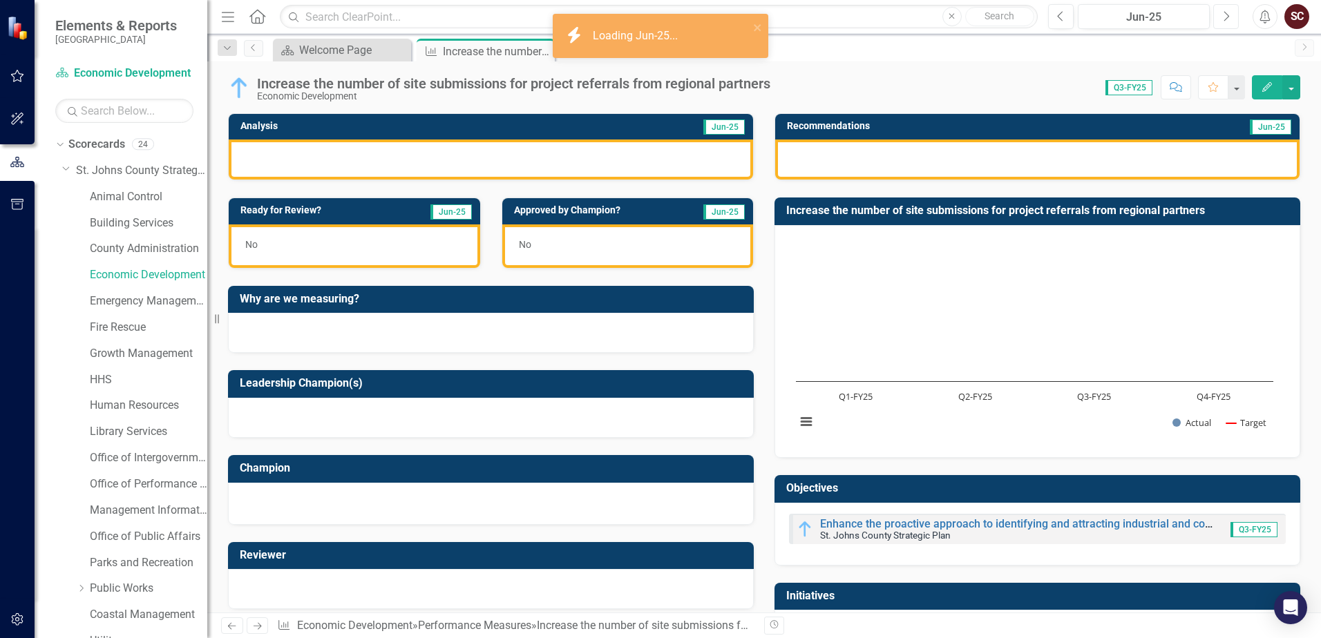
click at [1229, 17] on icon "Next" at bounding box center [1226, 16] width 8 height 12
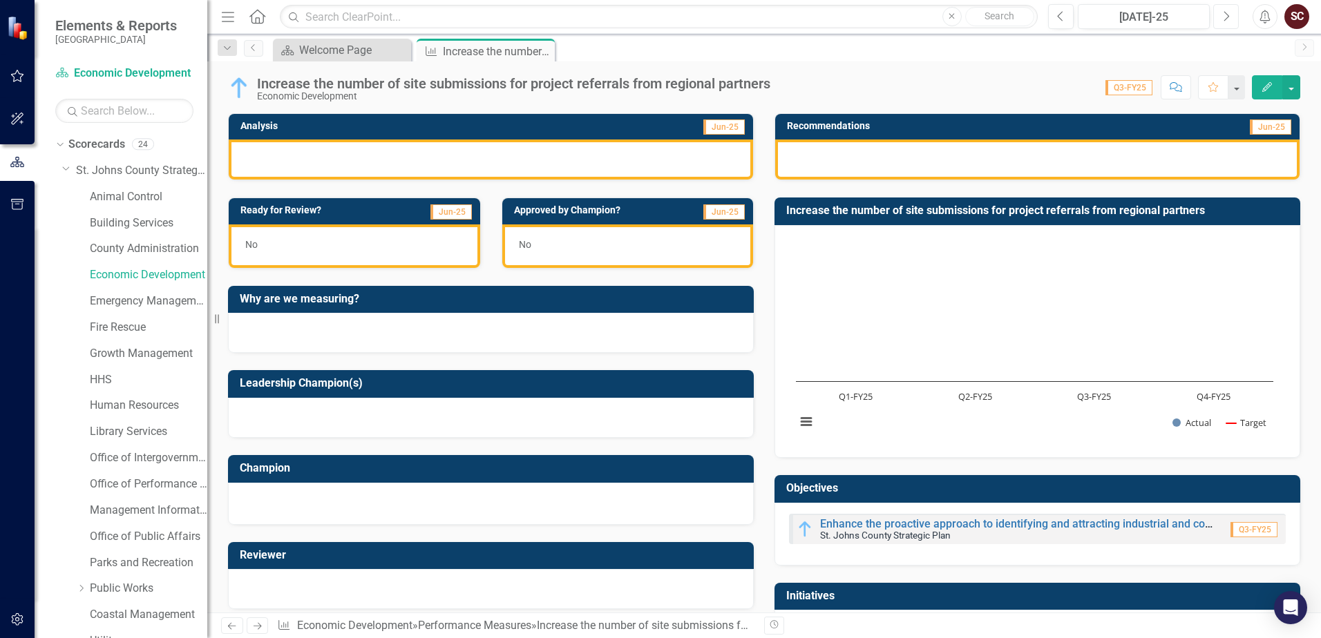
click at [1229, 17] on icon "Next" at bounding box center [1226, 16] width 8 height 12
click at [365, 57] on div "Welcome Page" at bounding box center [344, 49] width 91 height 17
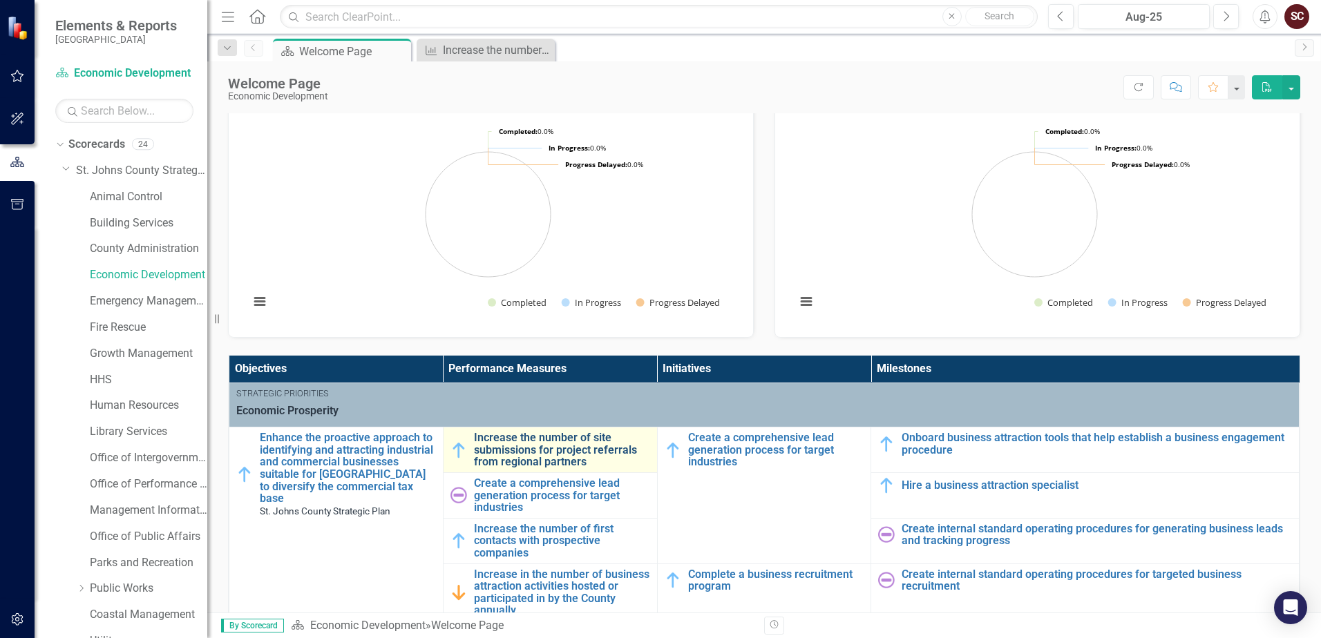
scroll to position [69, 0]
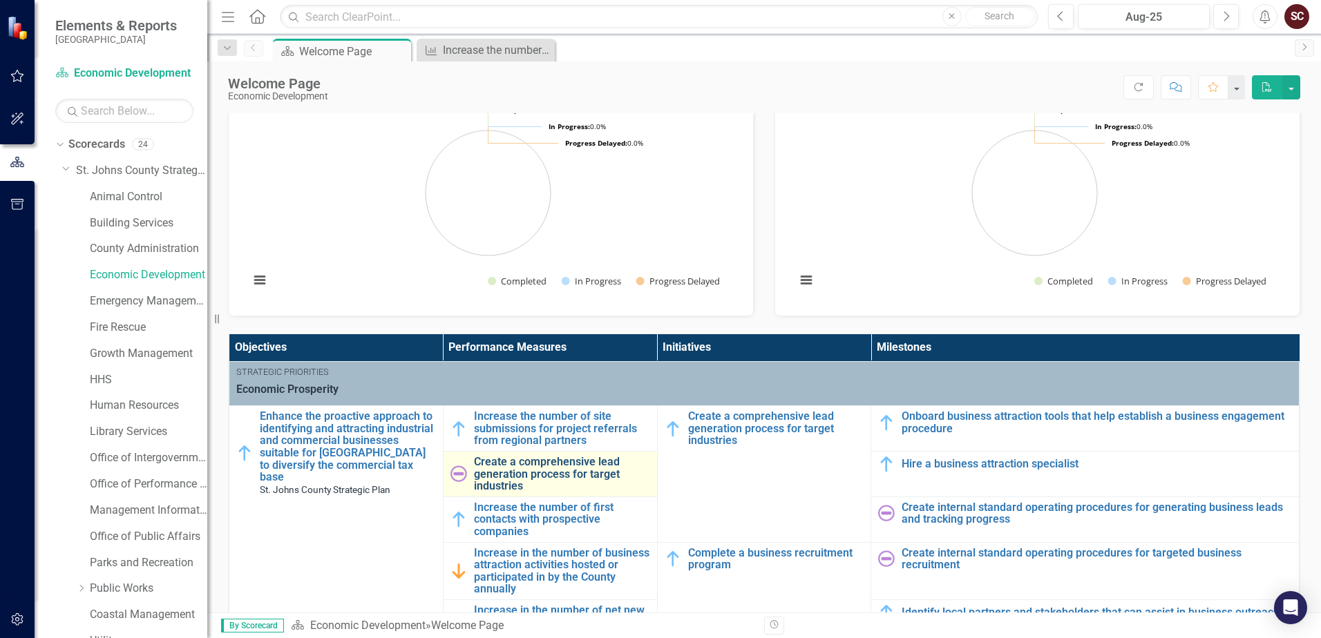
click at [500, 463] on link "Create a comprehensive lead generation process for target industries" at bounding box center [562, 474] width 176 height 37
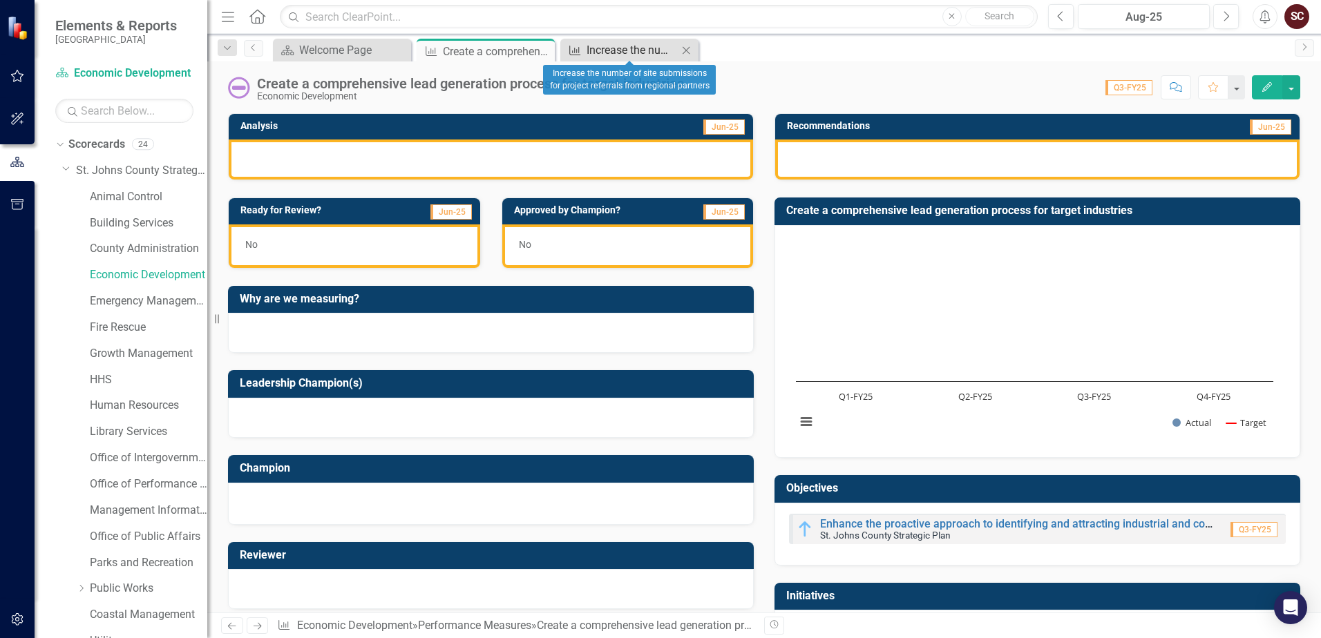
click at [582, 46] on link "Performance Measure Increase the number of site submissions for project referra…" at bounding box center [621, 49] width 114 height 17
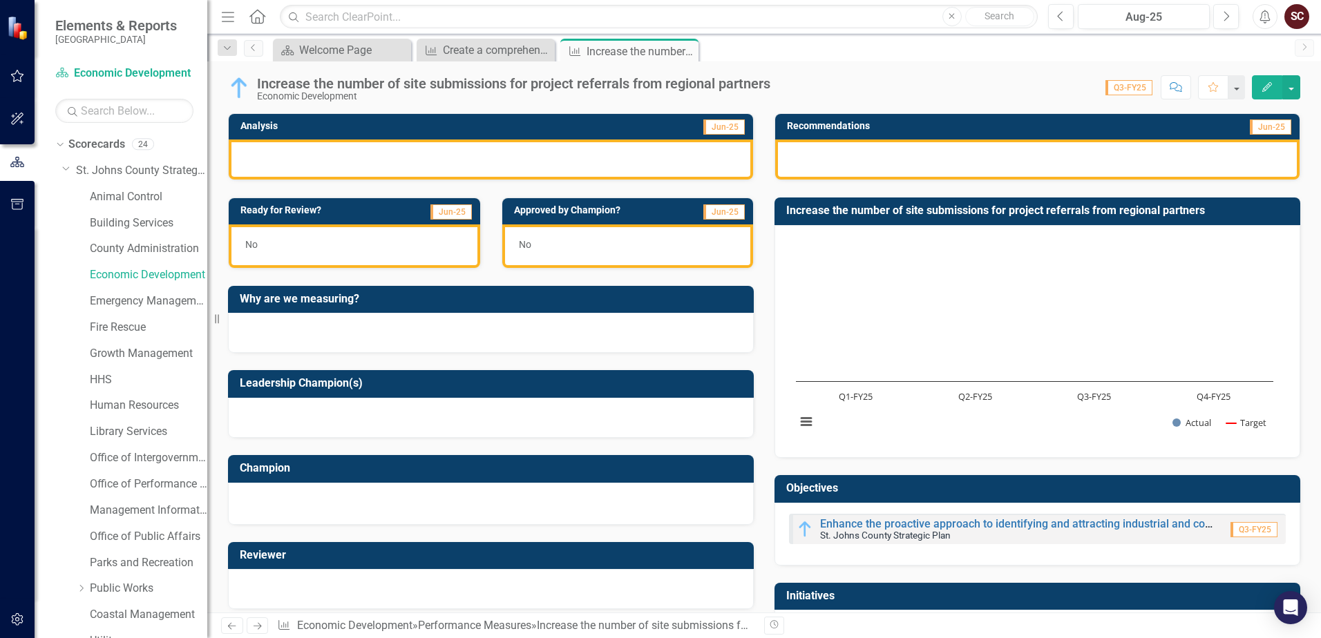
click at [757, 125] on div "Analysis Jun-25" at bounding box center [491, 138] width 546 height 84
click at [362, 47] on div "Welcome Page" at bounding box center [344, 49] width 91 height 17
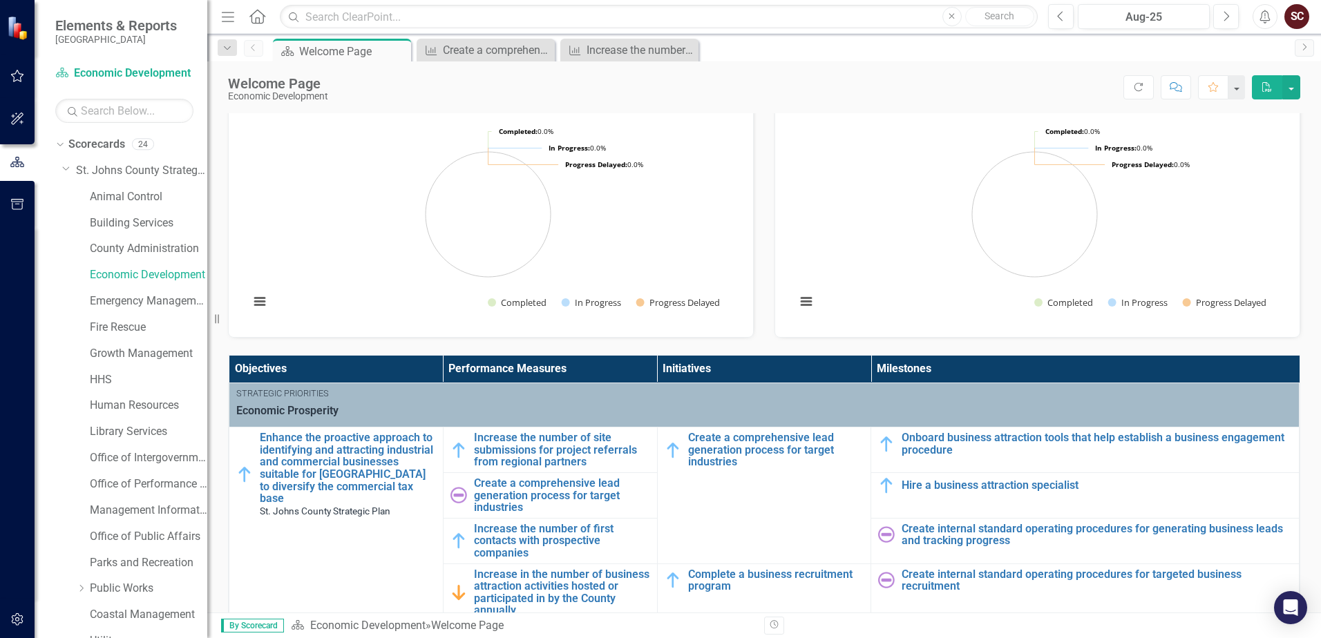
scroll to position [69, 0]
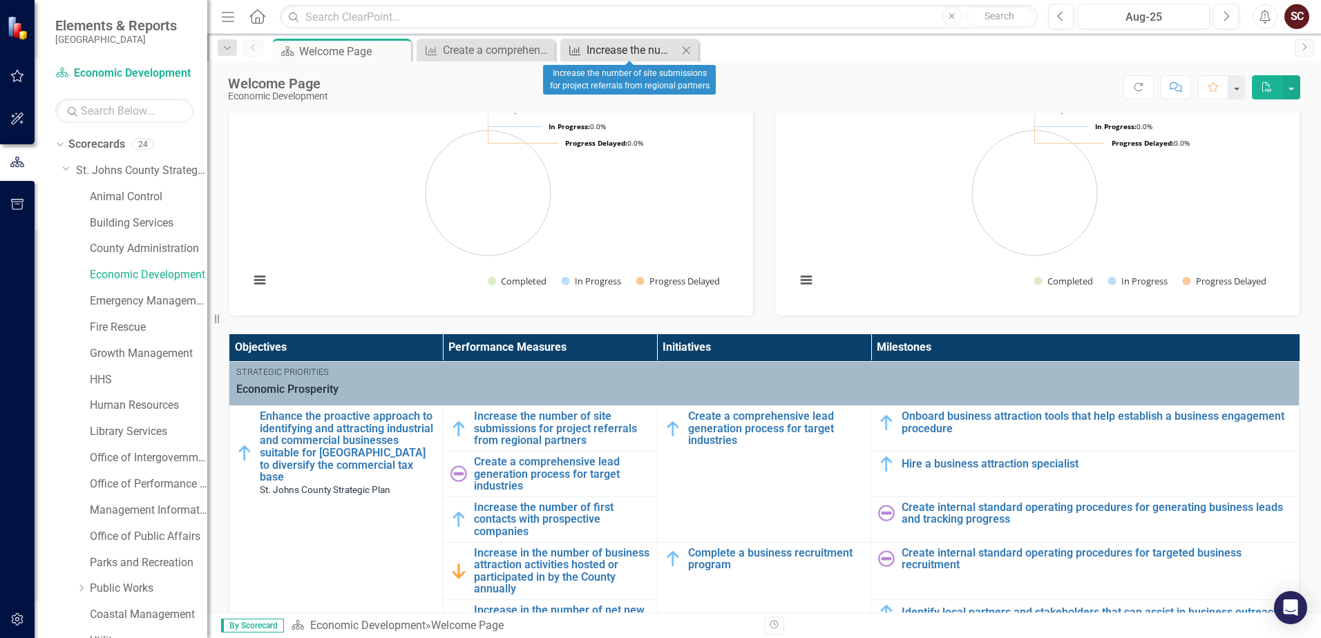
click at [614, 55] on div "Increase the number of site submissions for project referrals from regional par…" at bounding box center [632, 49] width 91 height 17
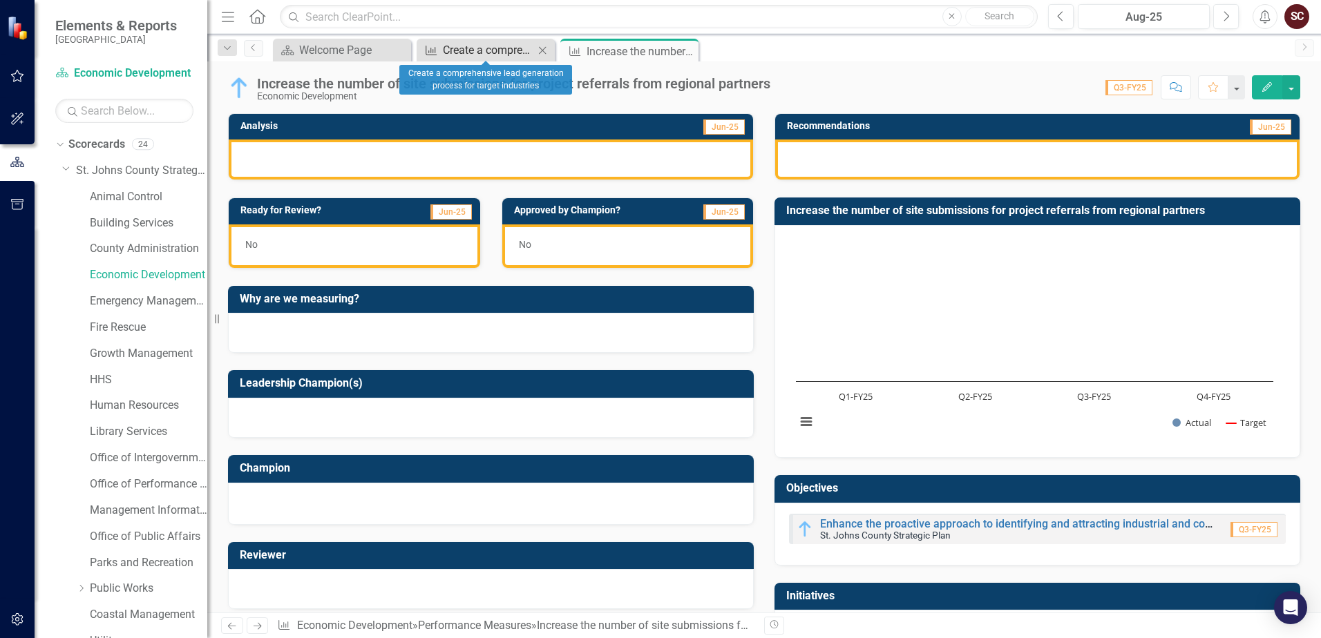
click at [468, 48] on div "Create a comprehensive lead generation process for target industries" at bounding box center [488, 49] width 91 height 17
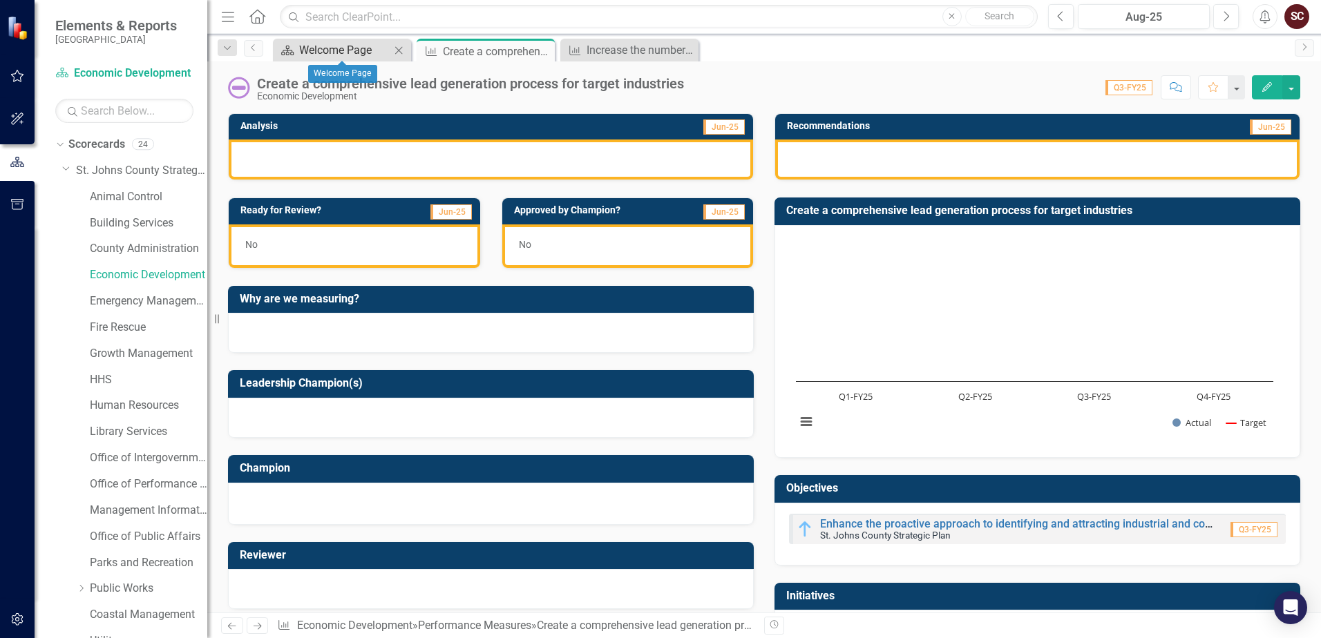
click at [336, 45] on div "Welcome Page" at bounding box center [344, 49] width 91 height 17
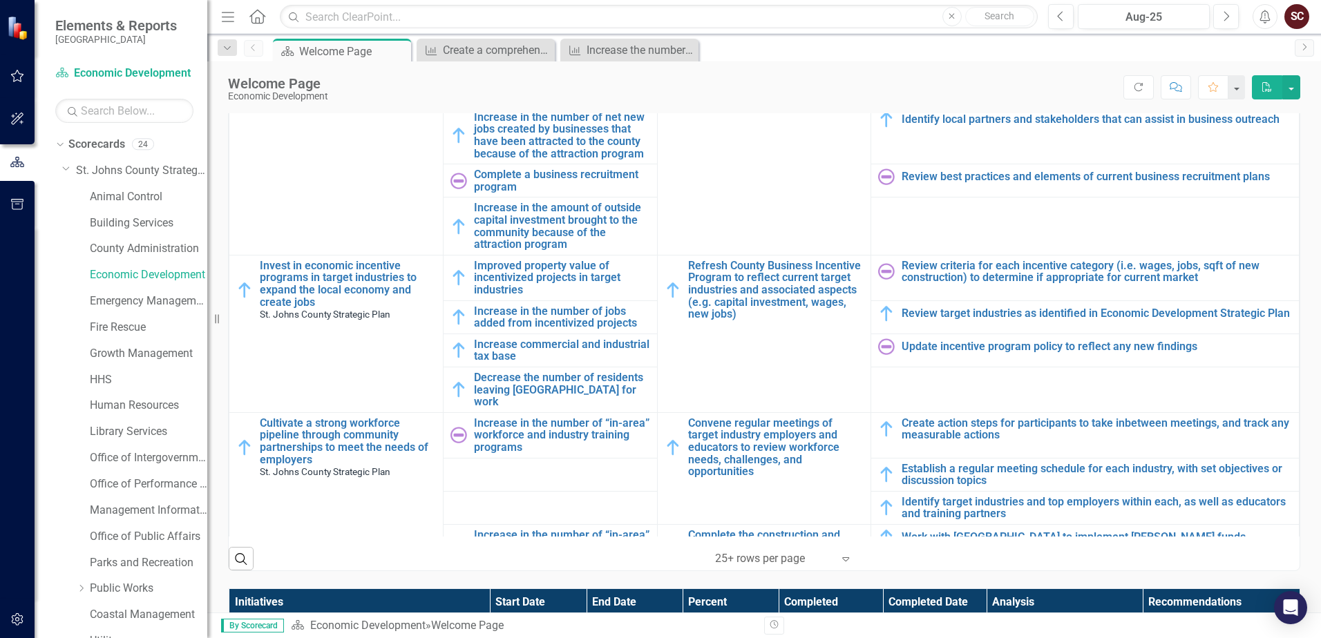
scroll to position [276, 0]
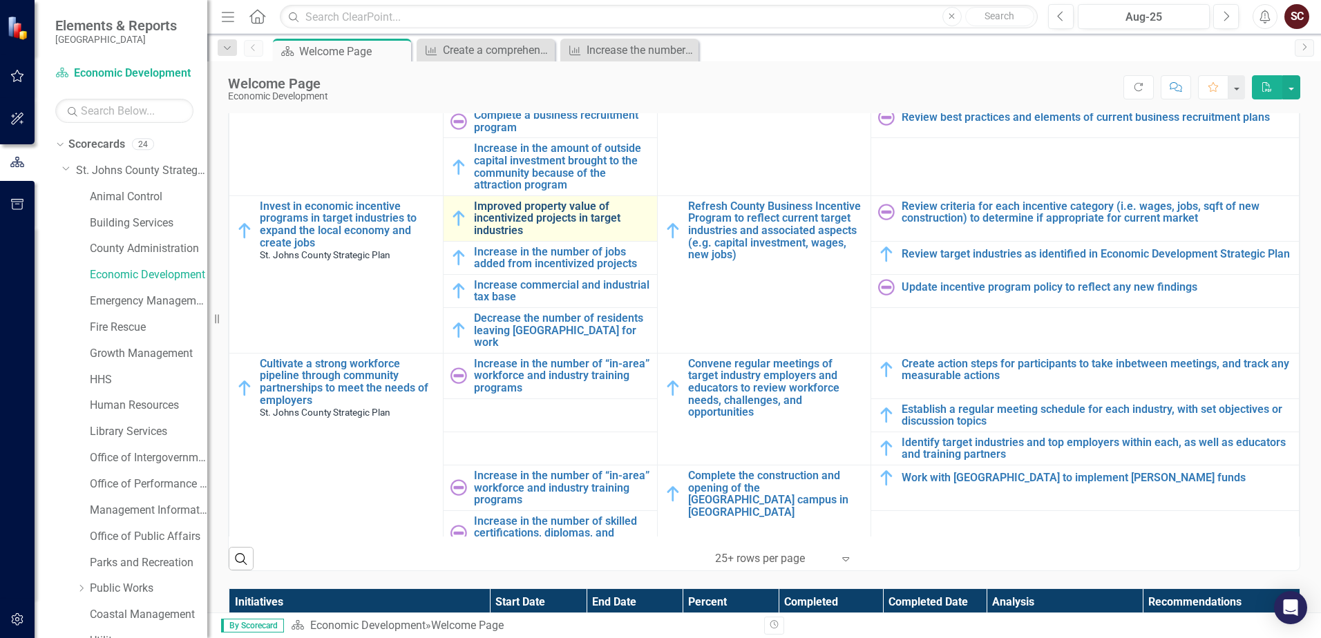
click at [502, 222] on link "Improved property value of incentivized projects in target industries" at bounding box center [562, 218] width 176 height 37
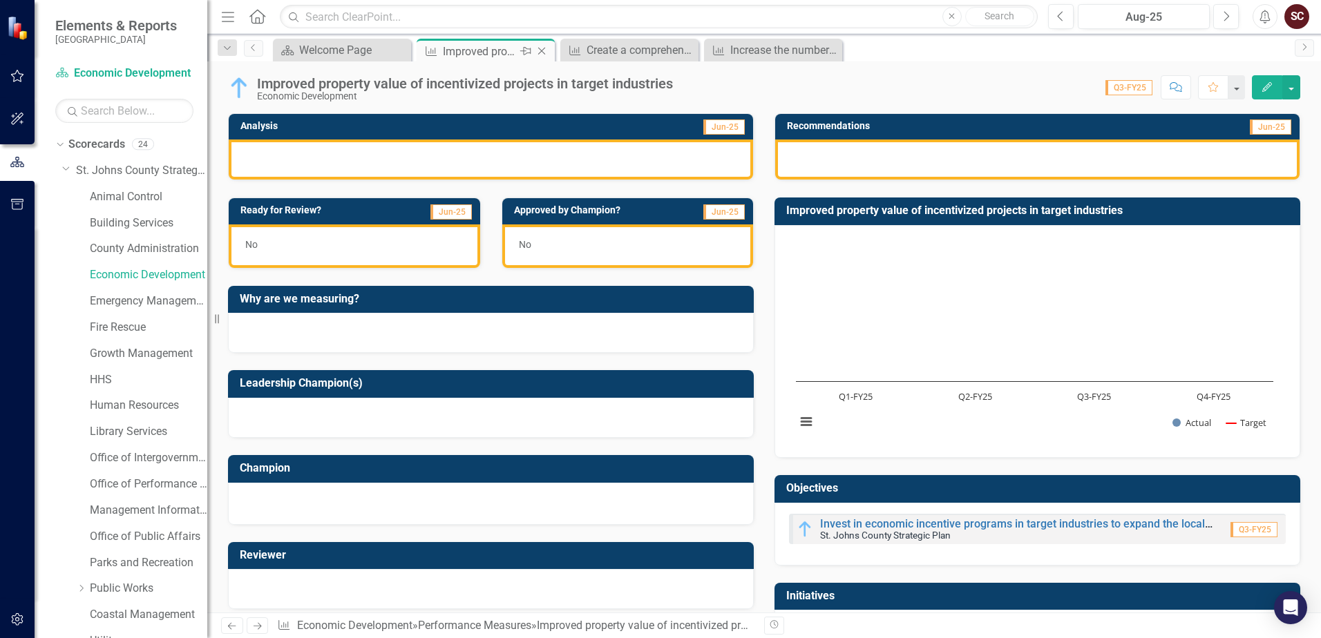
click at [545, 53] on icon "Close" at bounding box center [542, 51] width 14 height 11
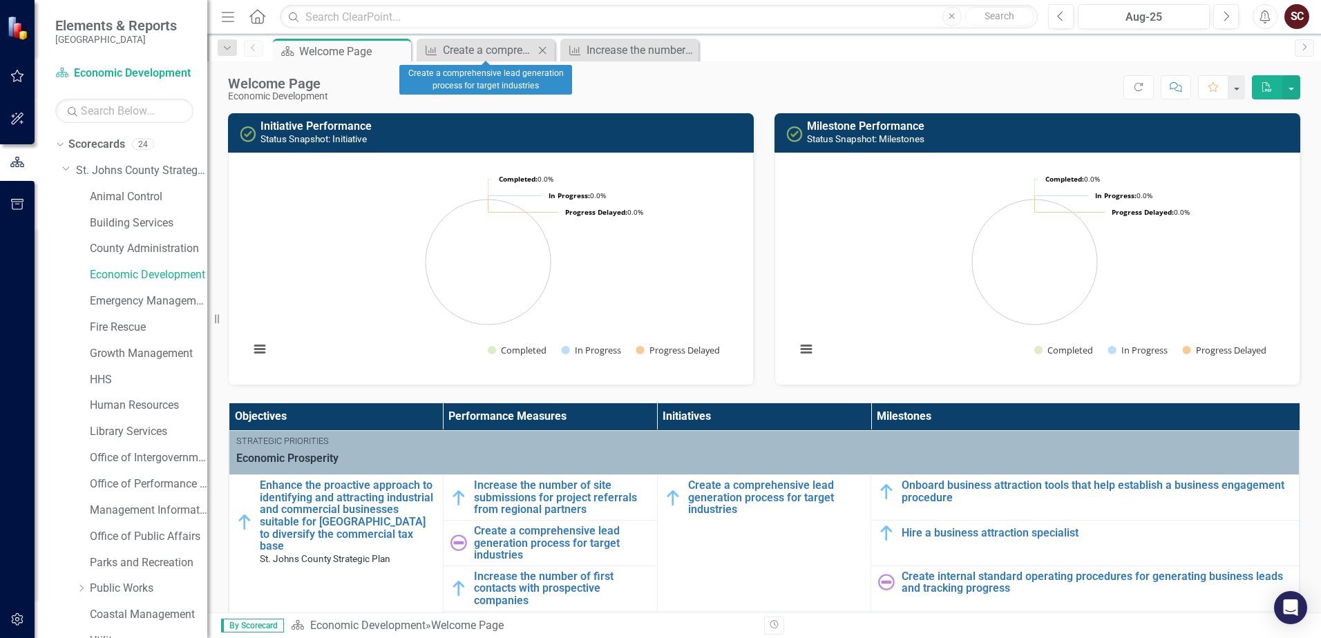
click at [542, 54] on icon "Close" at bounding box center [542, 50] width 14 height 11
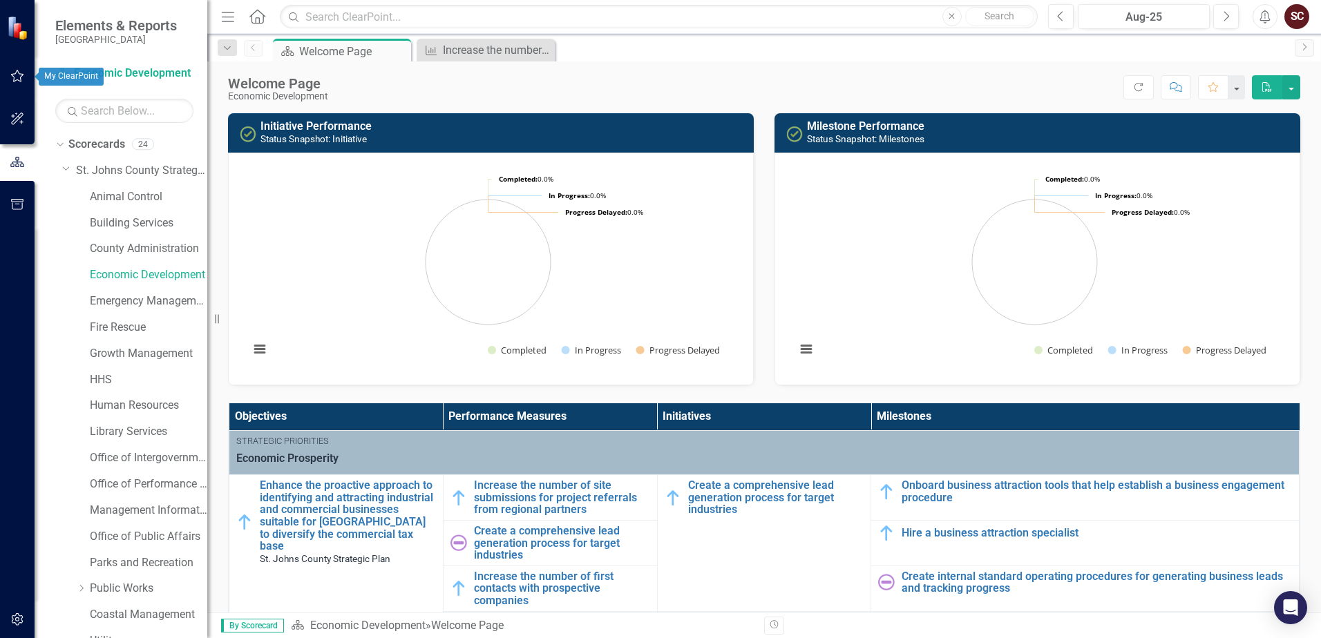
click at [16, 79] on icon "button" at bounding box center [17, 75] width 15 height 11
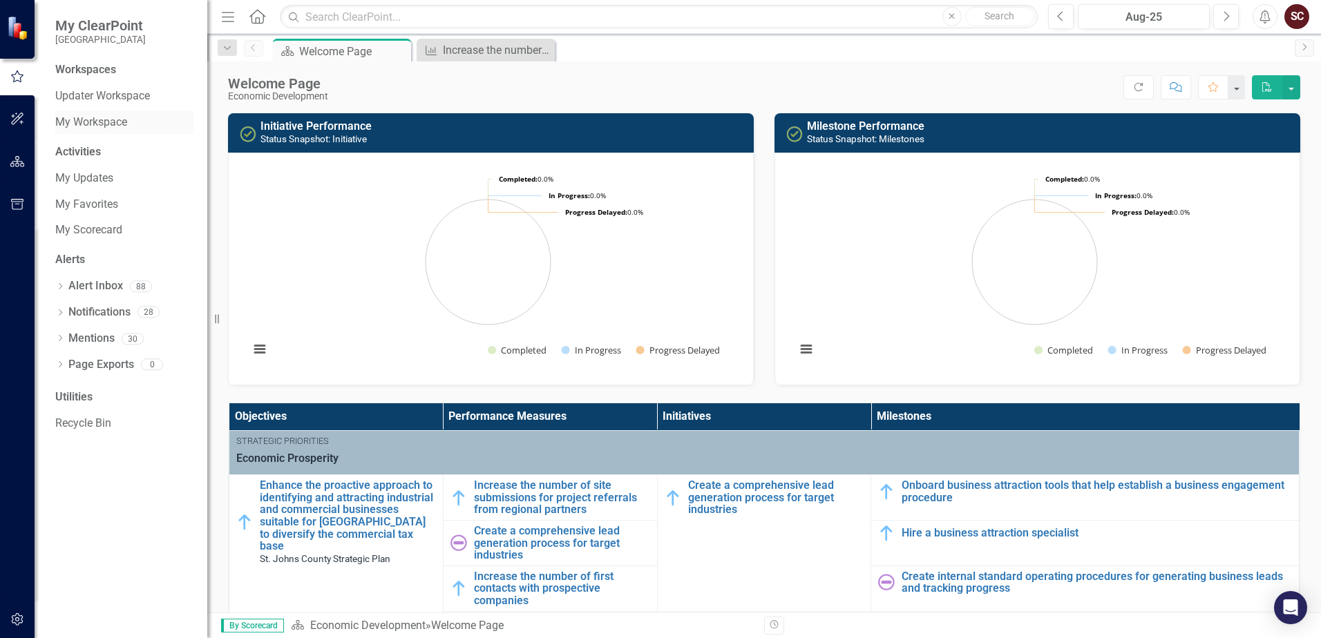
click at [105, 122] on link "My Workspace" at bounding box center [124, 123] width 138 height 16
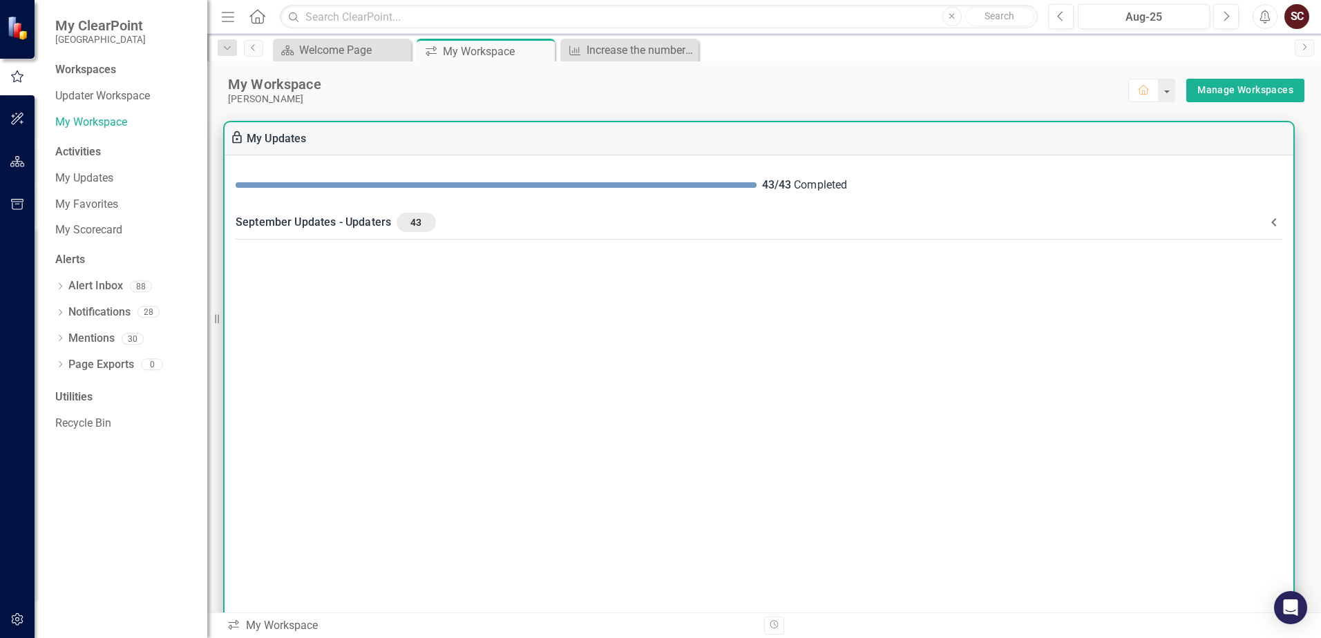
click at [488, 225] on div "September Updates - Updaters 43" at bounding box center [751, 222] width 1030 height 19
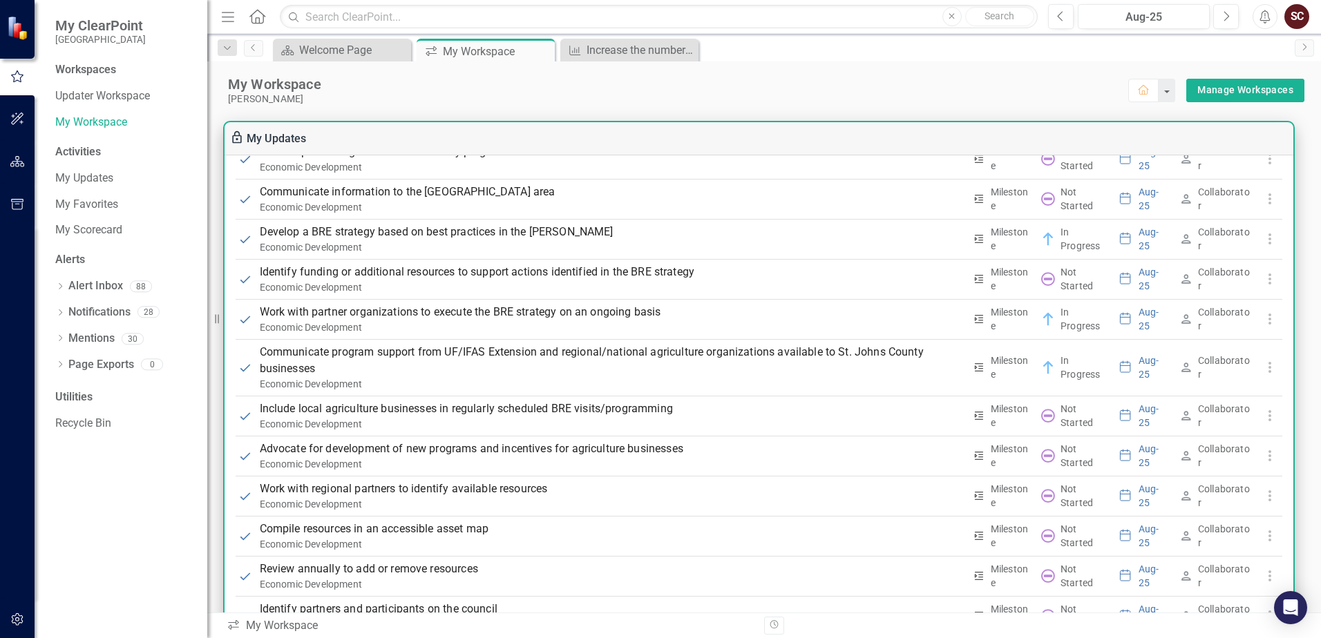
scroll to position [2274, 0]
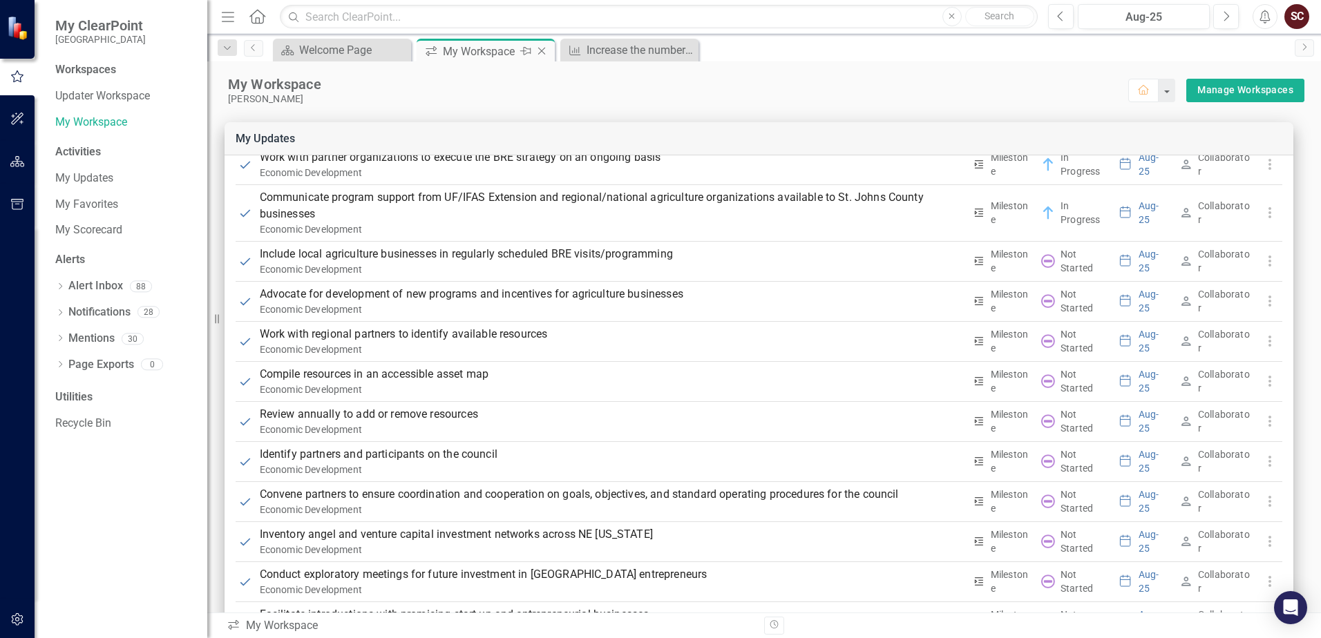
click at [544, 50] on icon "Close" at bounding box center [542, 51] width 14 height 11
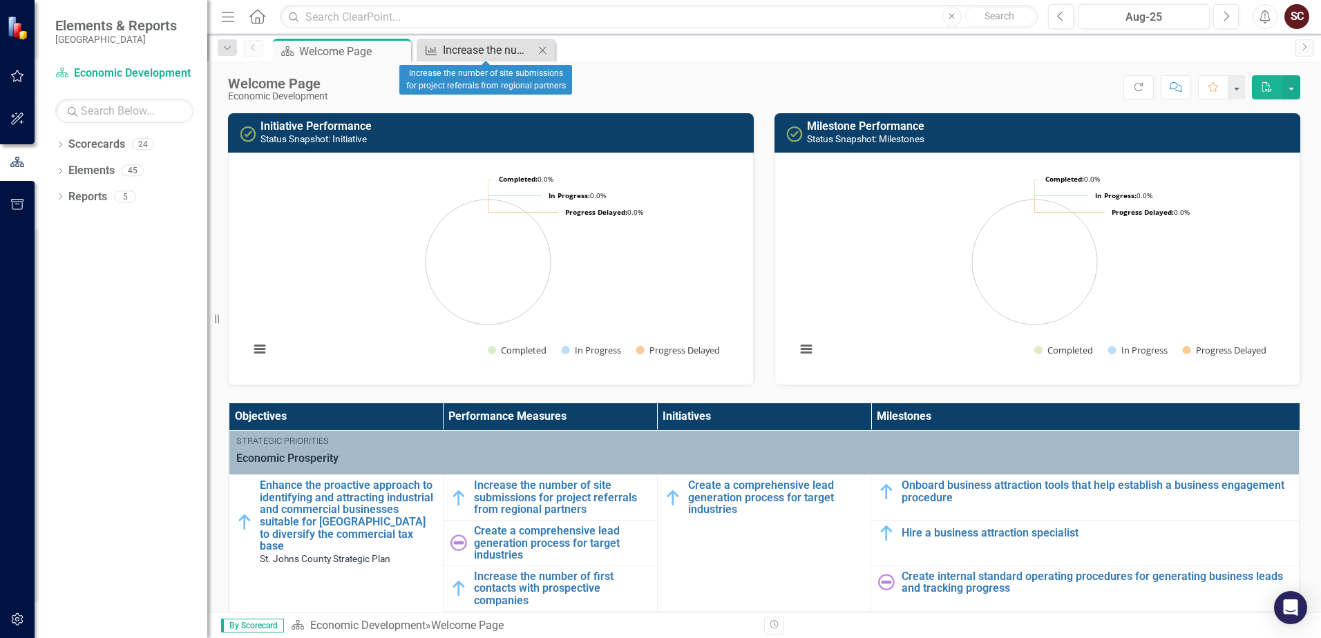
click at [453, 46] on div "Increase the number of site submissions for project referrals from regional par…" at bounding box center [488, 49] width 91 height 17
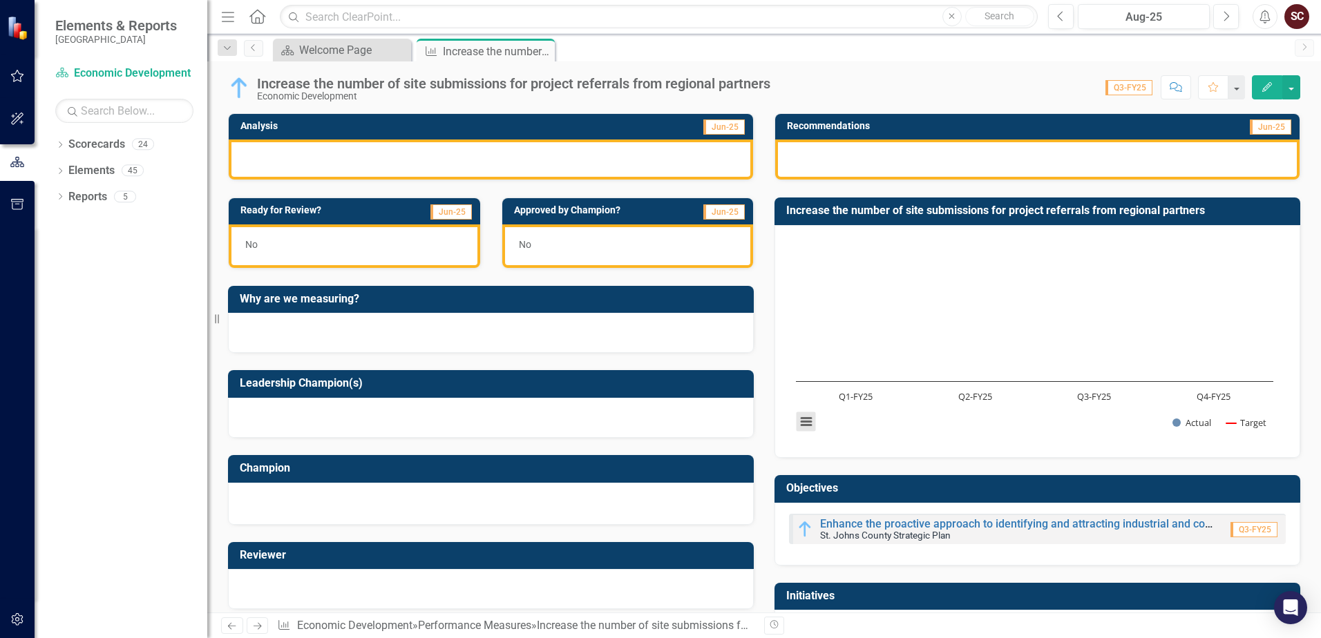
click at [797, 424] on button "View chart menu, Chart" at bounding box center [806, 421] width 19 height 19
click at [803, 421] on div "Download PNG image Download JPEG image Download PDF document Download SVG vecto…" at bounding box center [864, 363] width 174 height 135
click at [849, 435] on rect "Interactive chart" at bounding box center [1034, 339] width 491 height 207
click at [1056, 101] on div "Increase the number of site submissions for project referrals from regional par…" at bounding box center [764, 81] width 1114 height 41
click at [332, 53] on div "Welcome Page" at bounding box center [344, 49] width 91 height 17
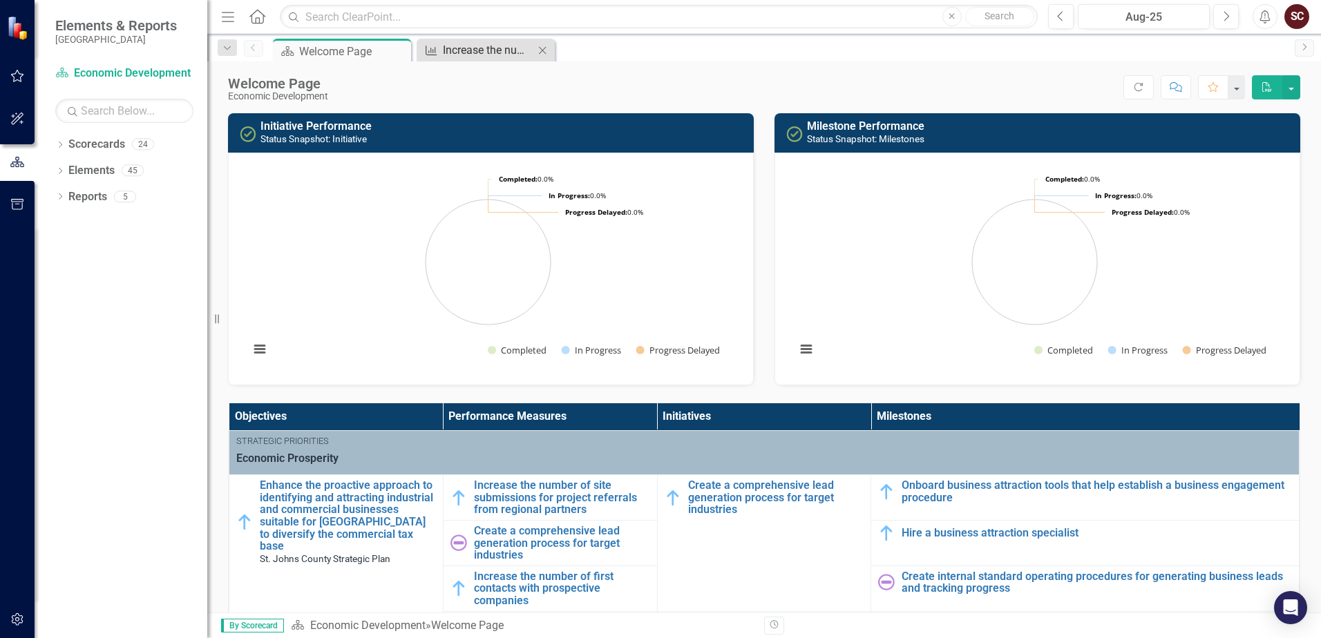
click at [474, 48] on div "Increase the number of site submissions for project referrals from regional par…" at bounding box center [488, 49] width 91 height 17
